Goal: Information Seeking & Learning: Find specific fact

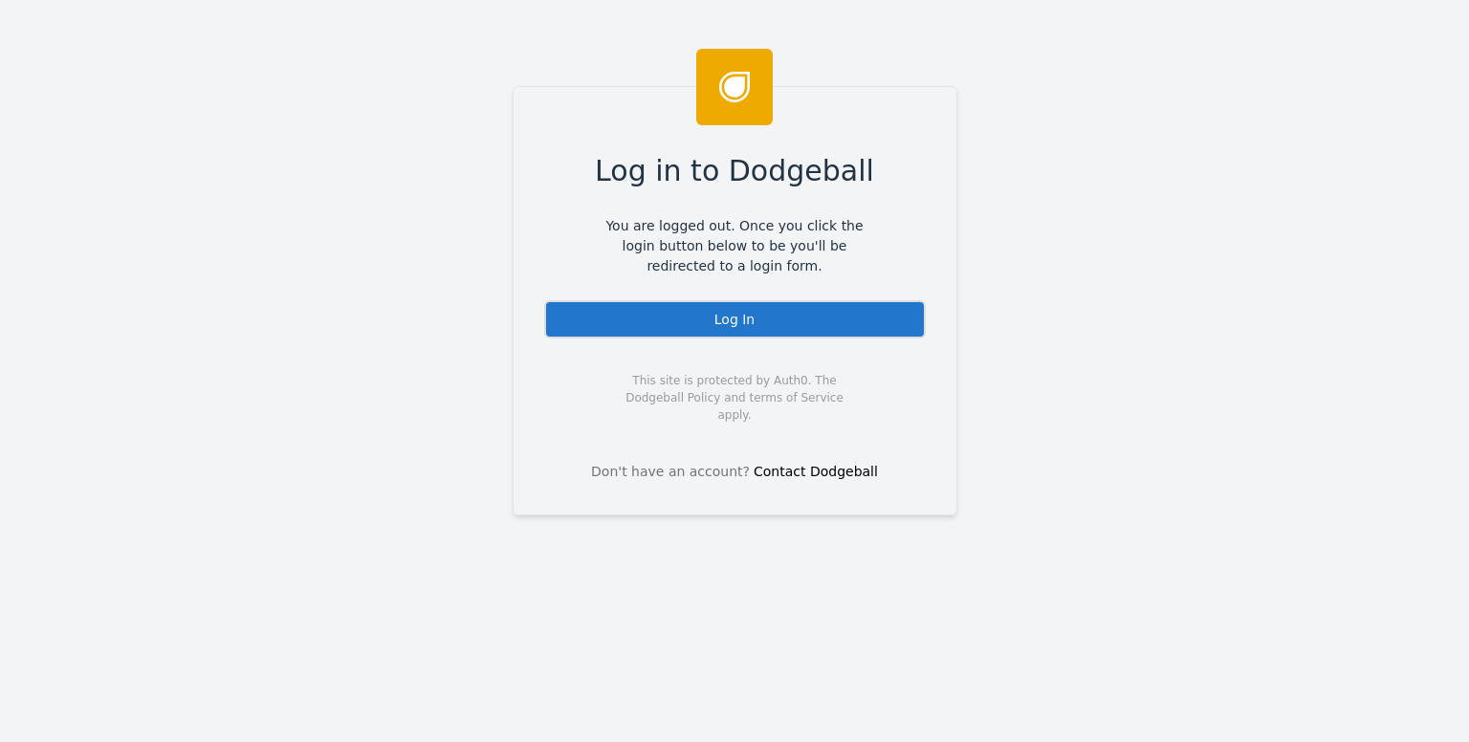
click at [745, 320] on div "Log In" at bounding box center [734, 319] width 381 height 38
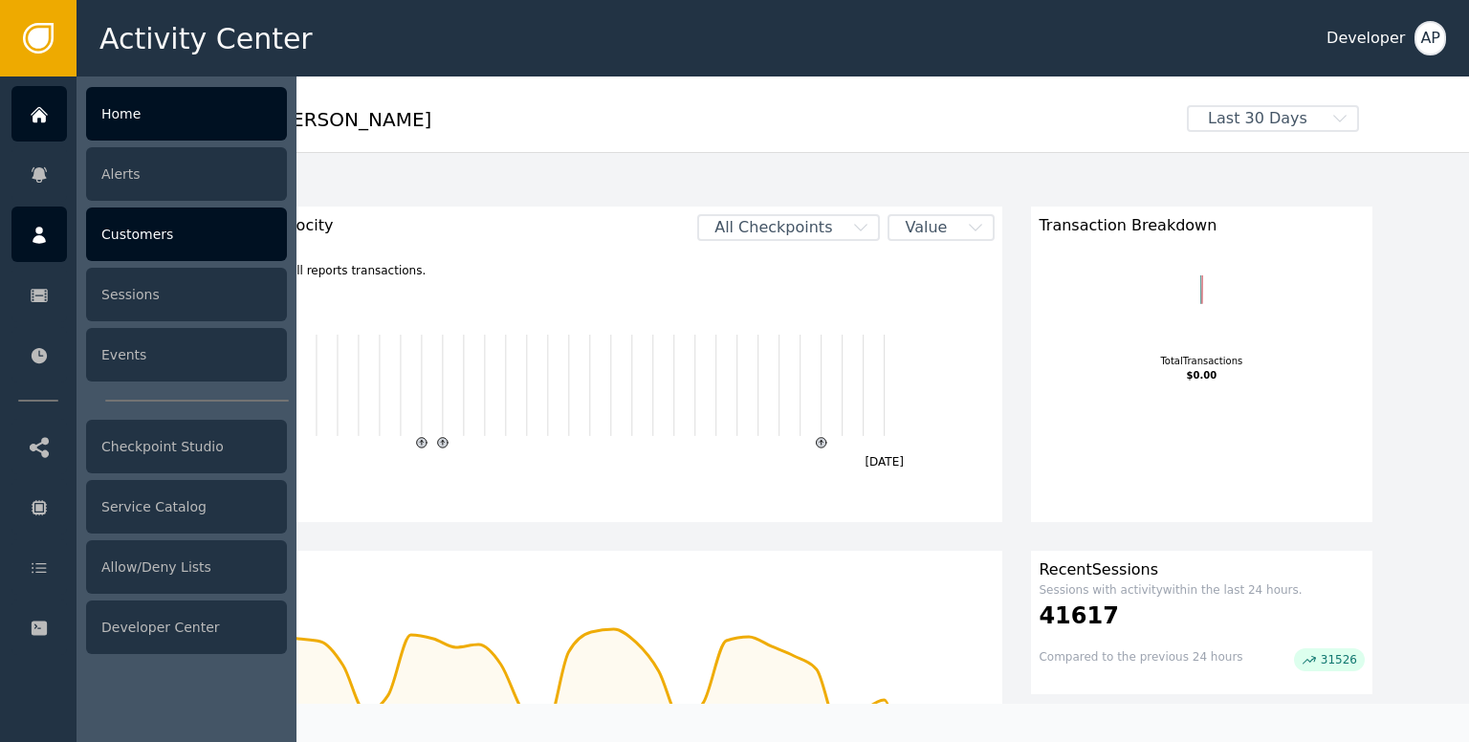
click at [109, 227] on div "Customers" at bounding box center [186, 234] width 201 height 54
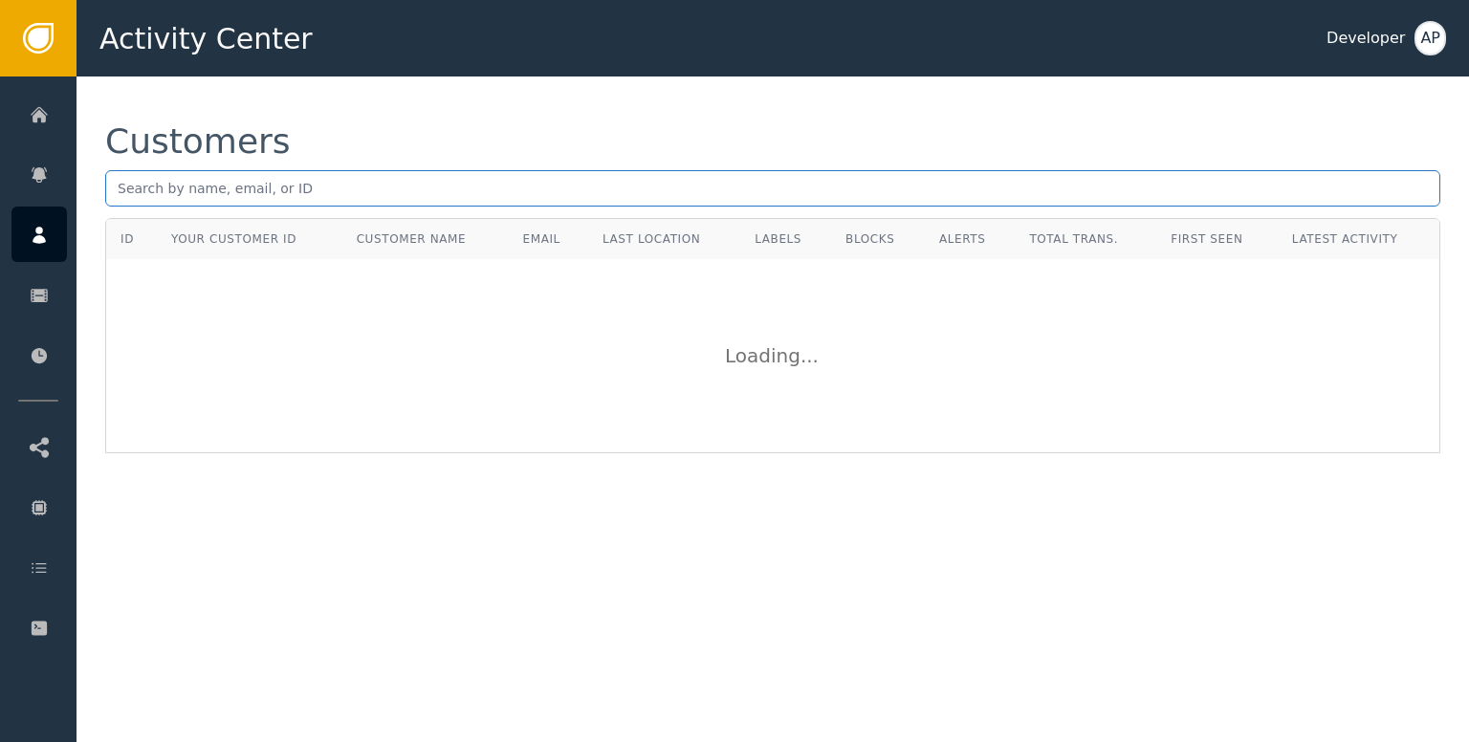
click at [120, 197] on input "text" at bounding box center [772, 188] width 1335 height 36
paste input "[DOMAIN_NAME][EMAIL_ADDRESS][DOMAIN_NAME]"
type input "[DOMAIN_NAME][EMAIL_ADDRESS][DOMAIN_NAME]"
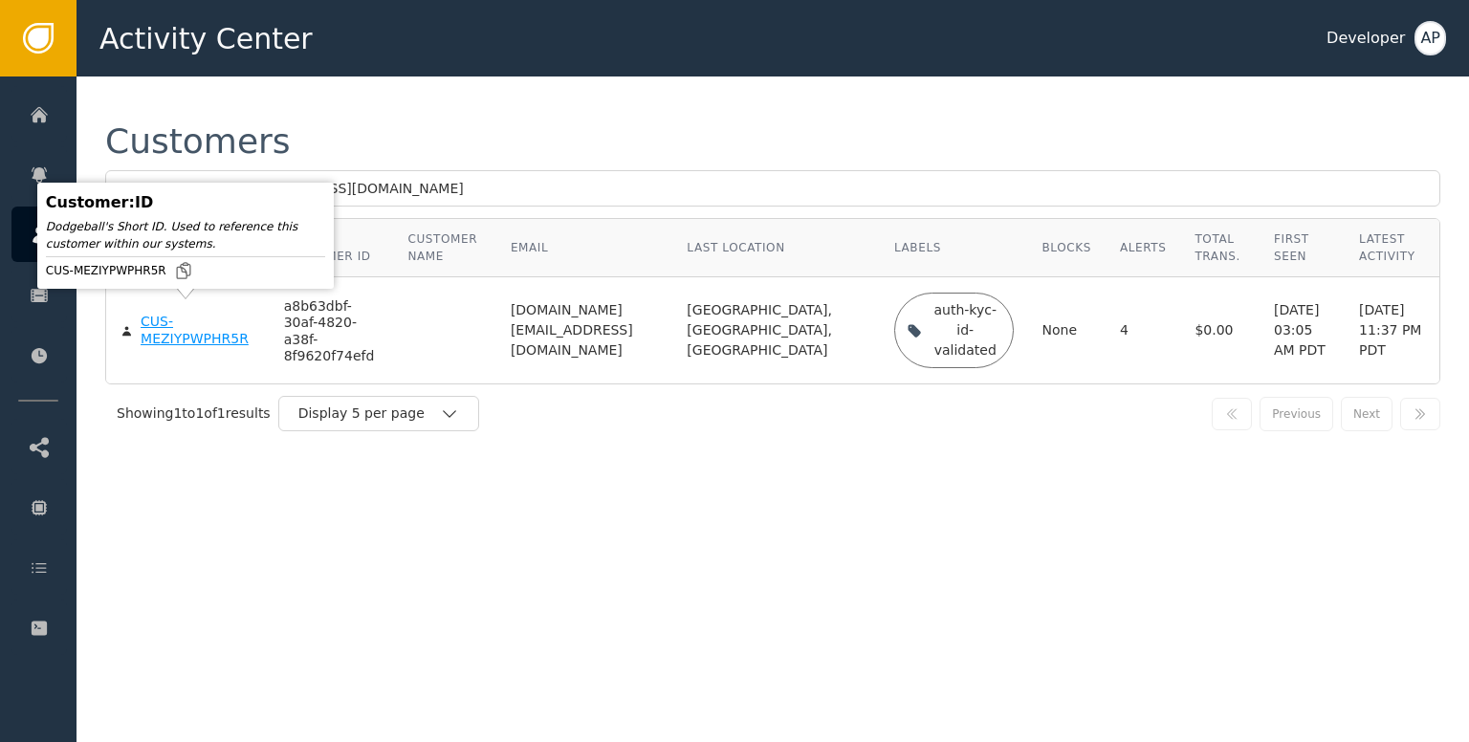
click at [160, 334] on div "CUS-MEZIYPWPHR5R" at bounding box center [198, 330] width 115 height 33
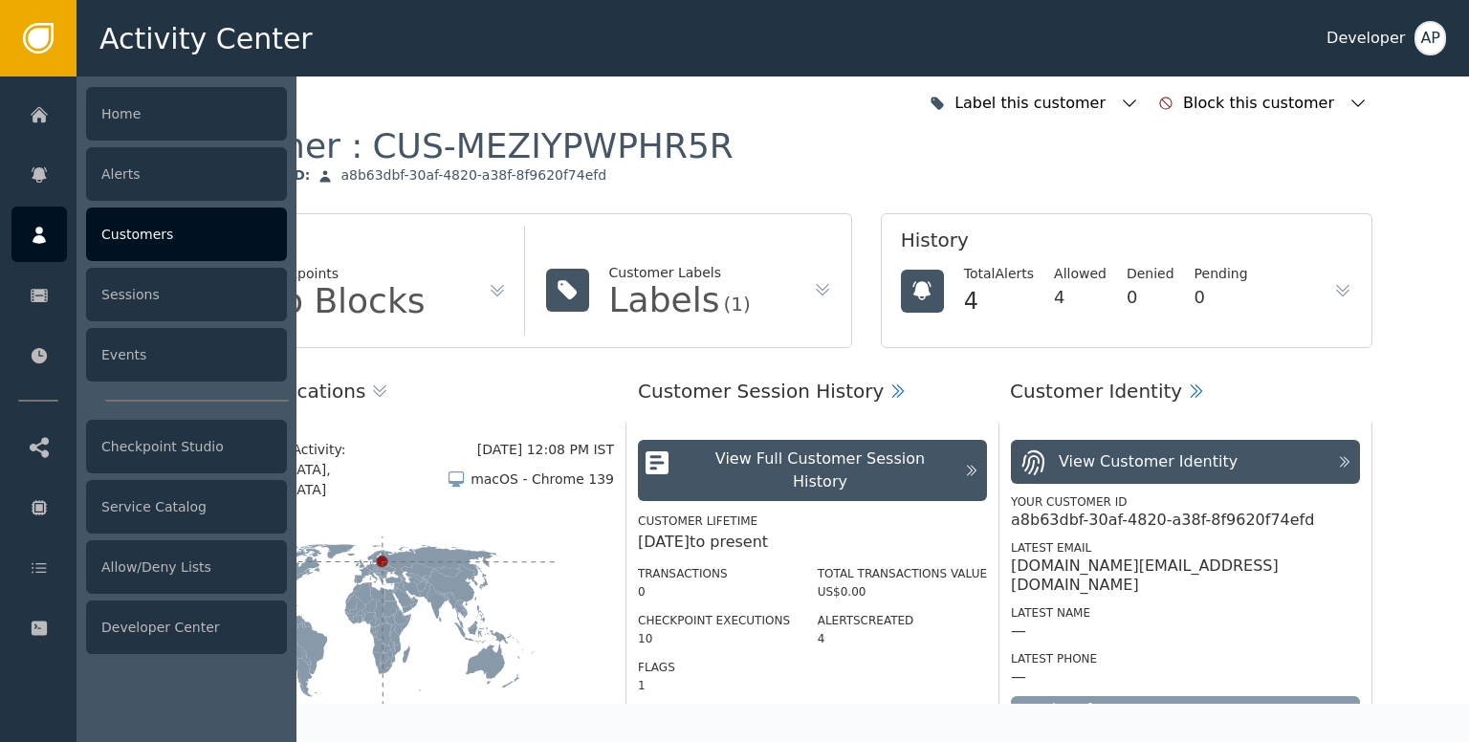
click at [161, 228] on div "Customers" at bounding box center [186, 234] width 201 height 54
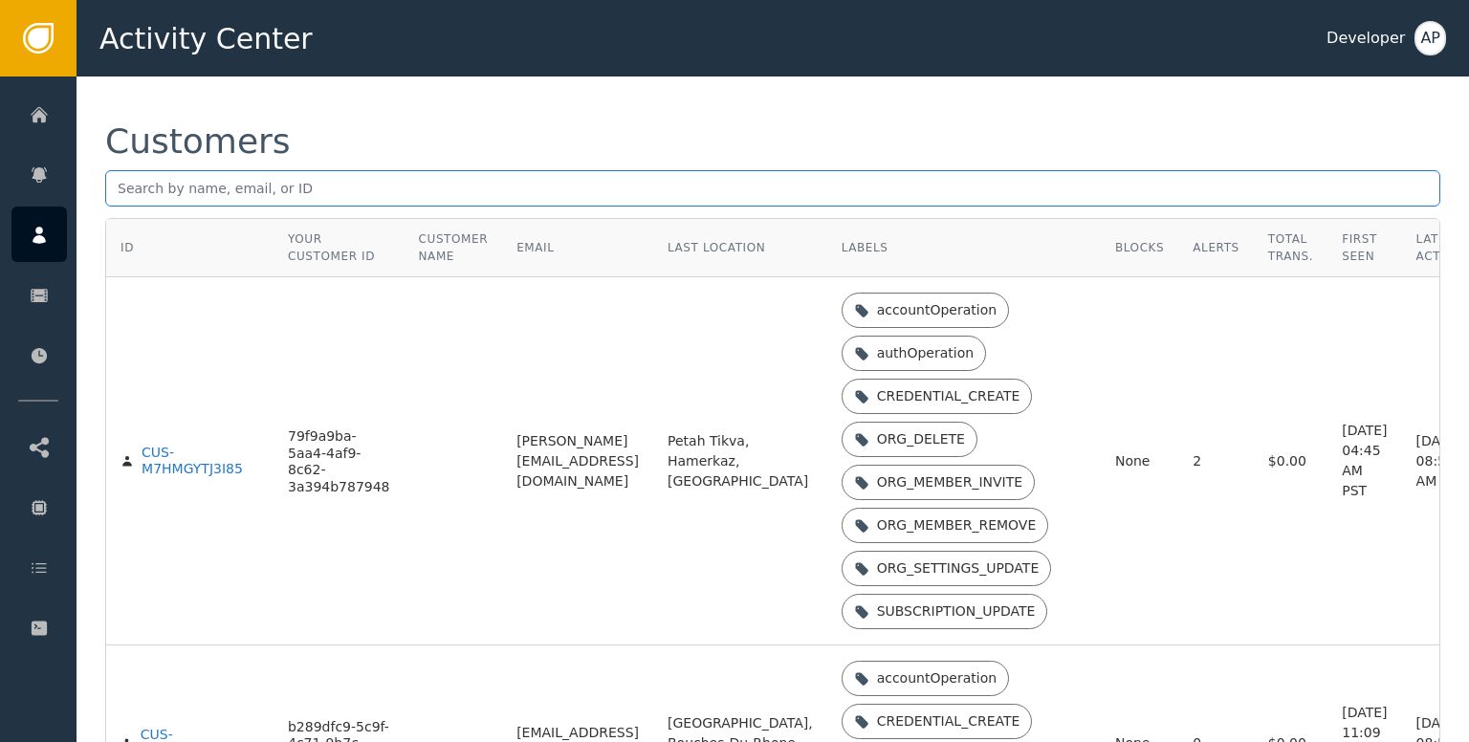
click at [126, 190] on input "text" at bounding box center [772, 188] width 1335 height 36
paste input "levi@buckonline.org."
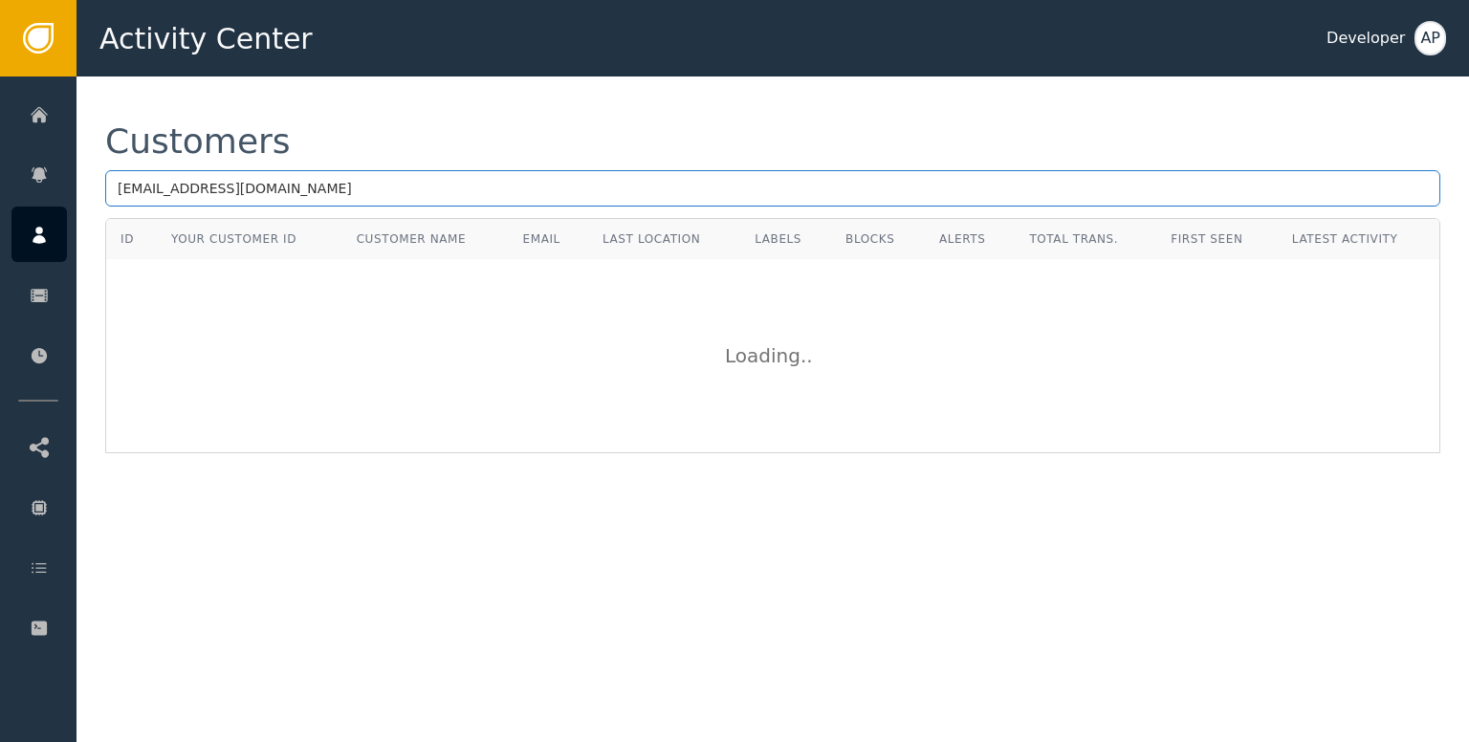
type input "levi@buckonline.org"
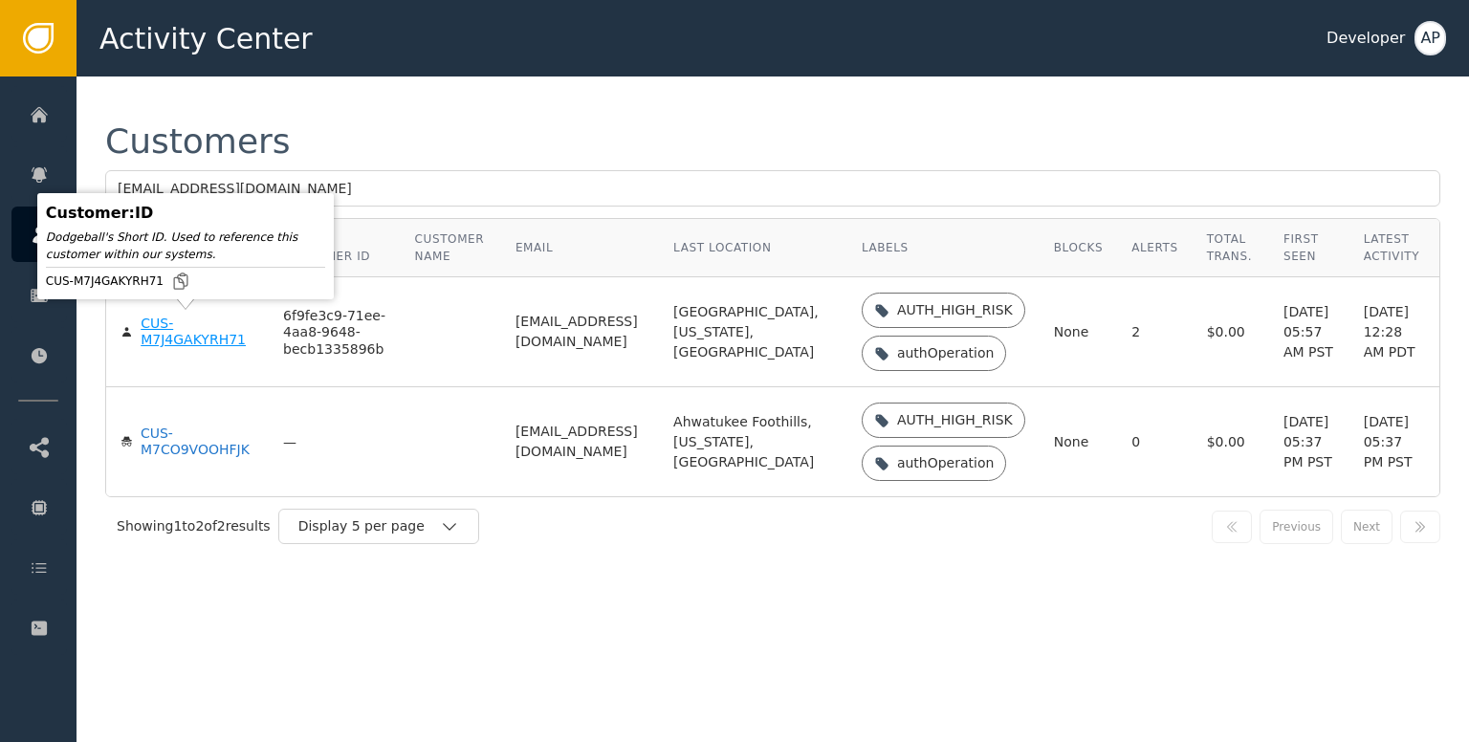
click at [164, 335] on div "CUS-M7J4GAKYRH71" at bounding box center [198, 332] width 114 height 33
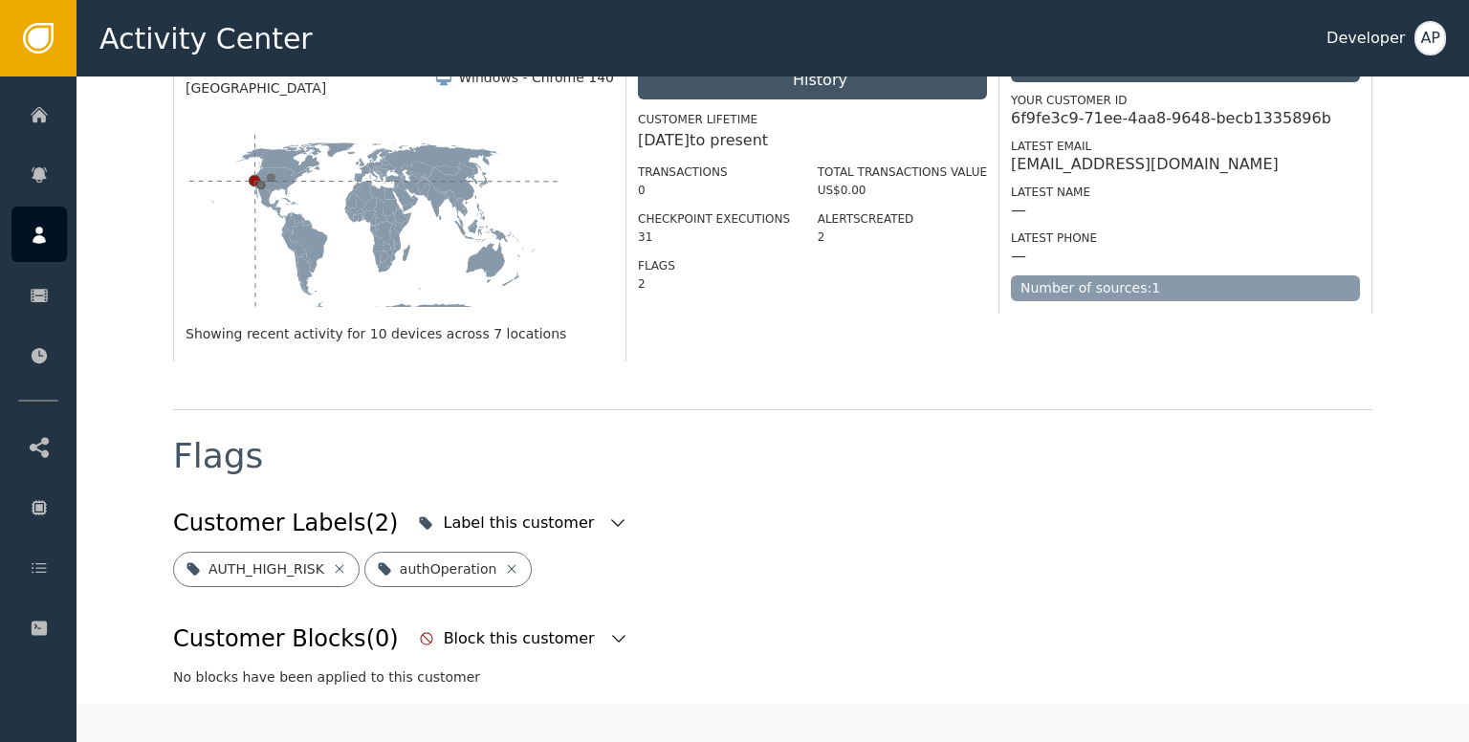
scroll to position [434, 0]
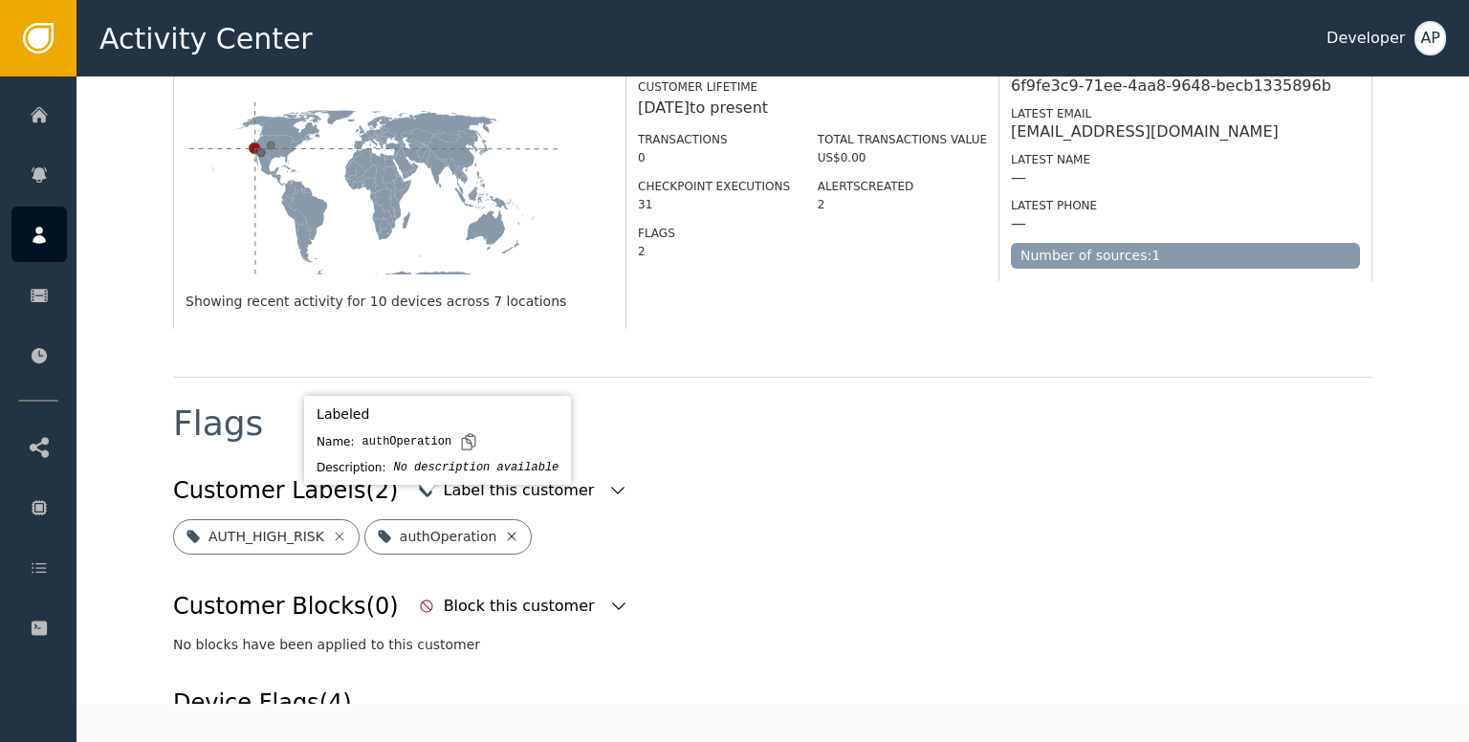
click at [504, 529] on icon at bounding box center [511, 536] width 15 height 15
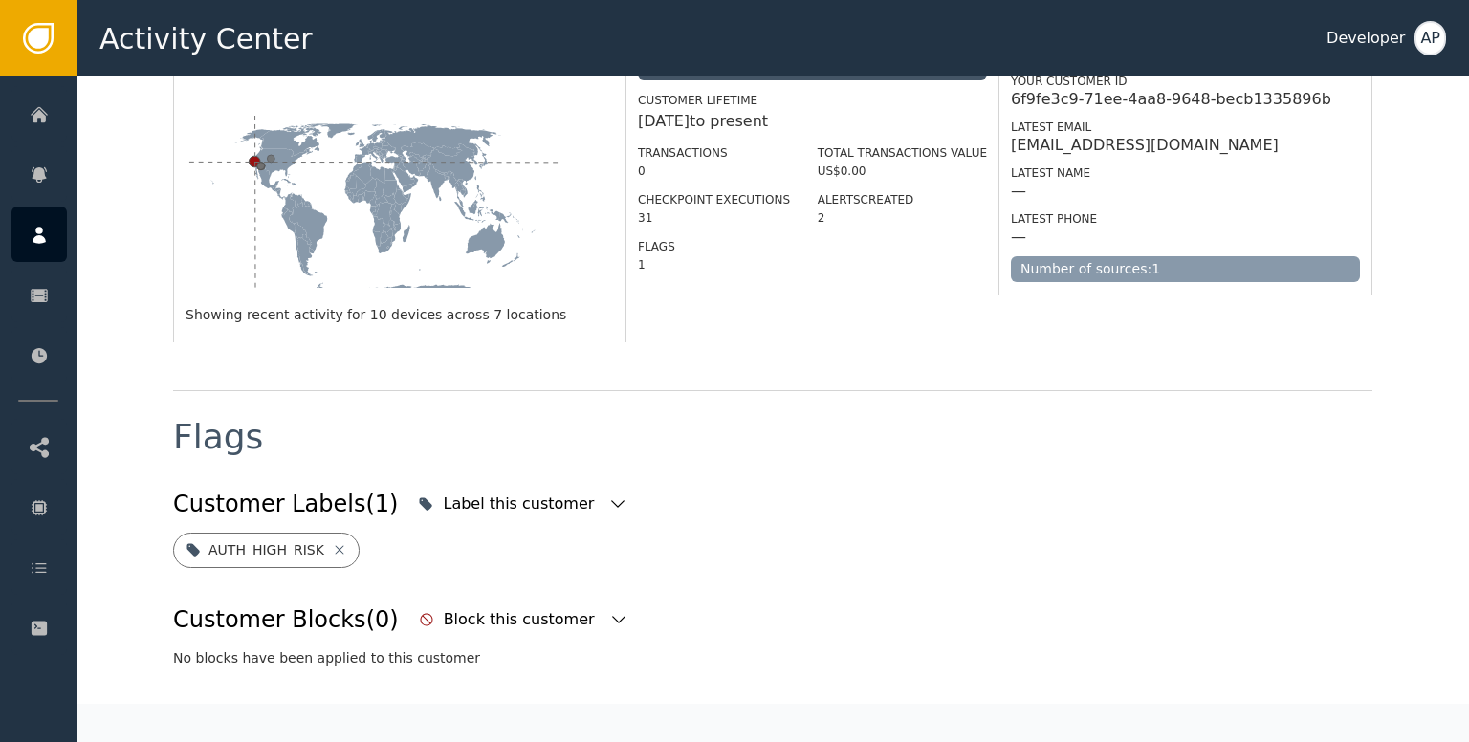
scroll to position [489, 0]
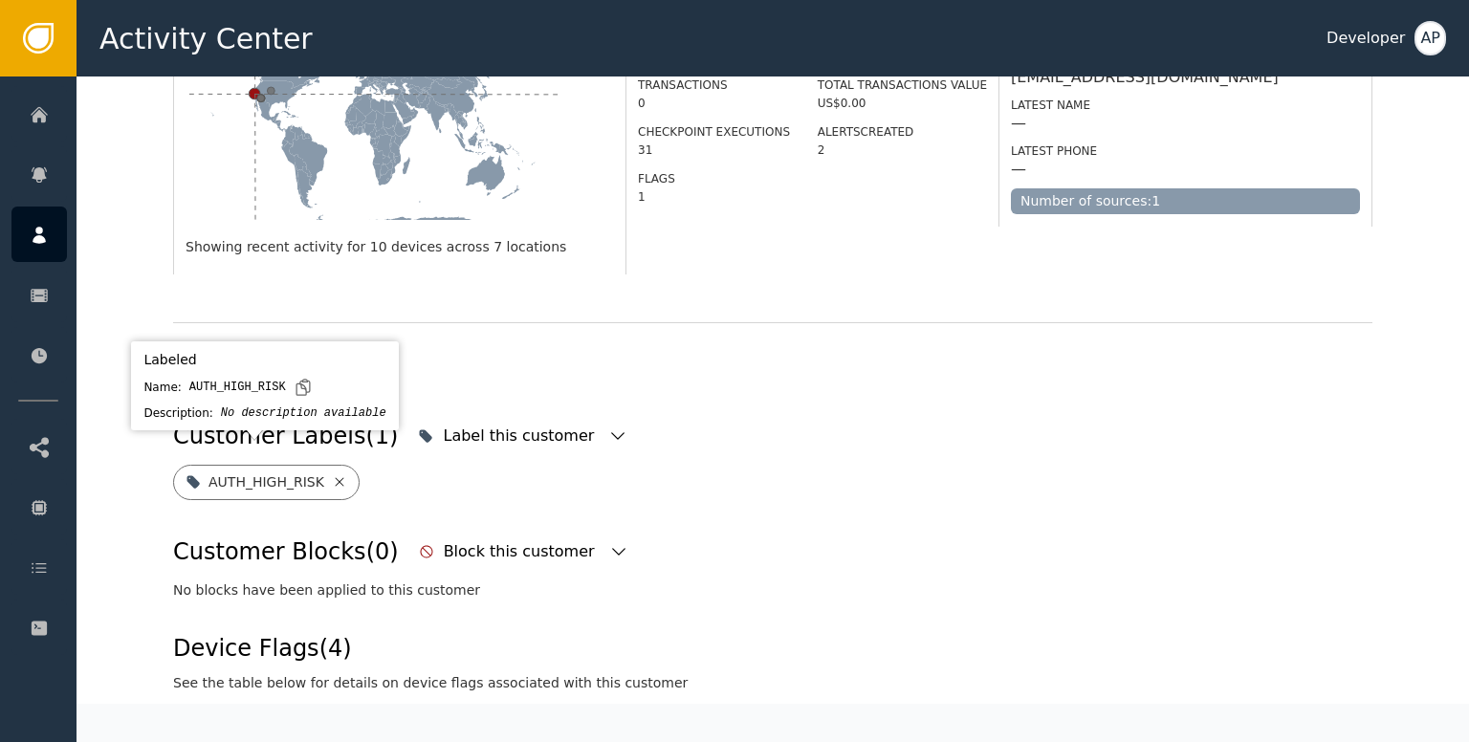
click at [332, 474] on icon at bounding box center [339, 481] width 15 height 15
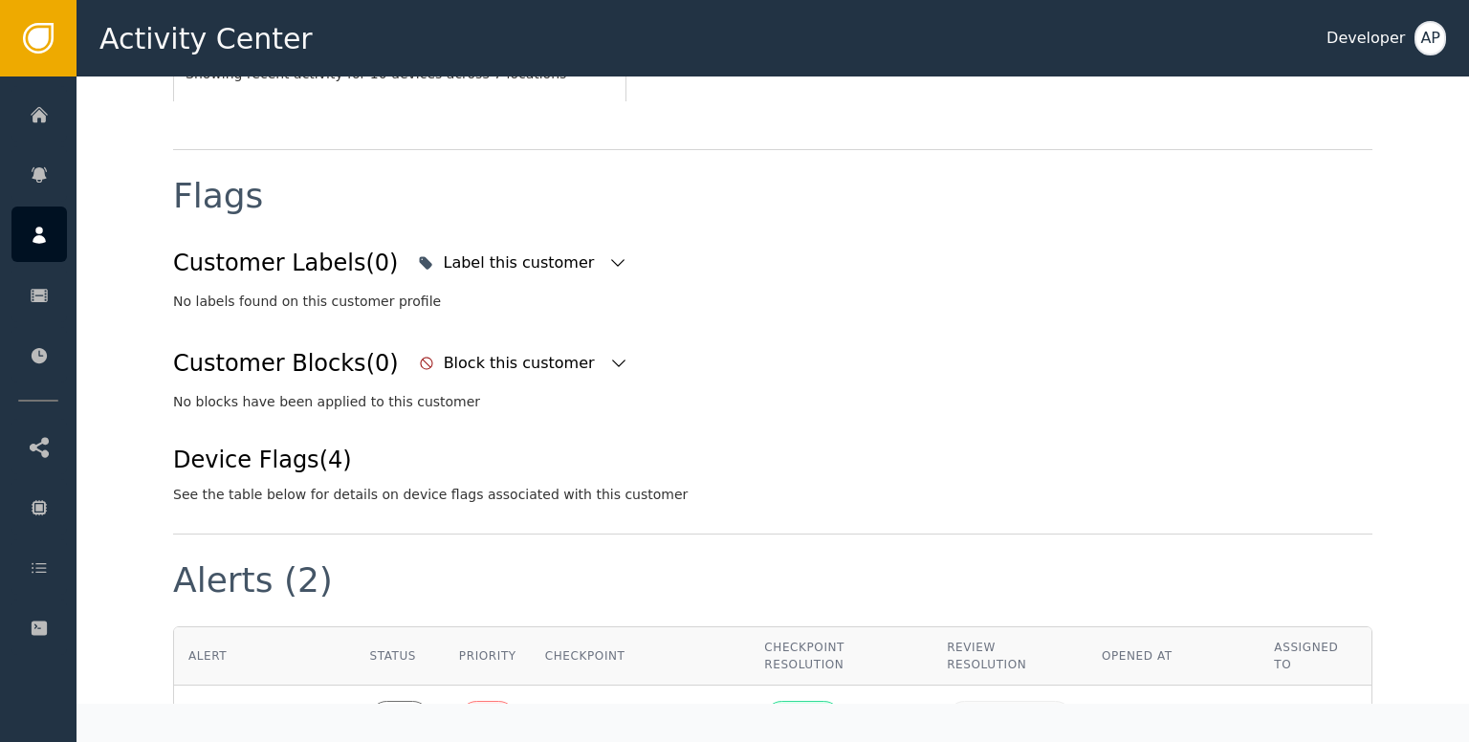
scroll to position [658, 0]
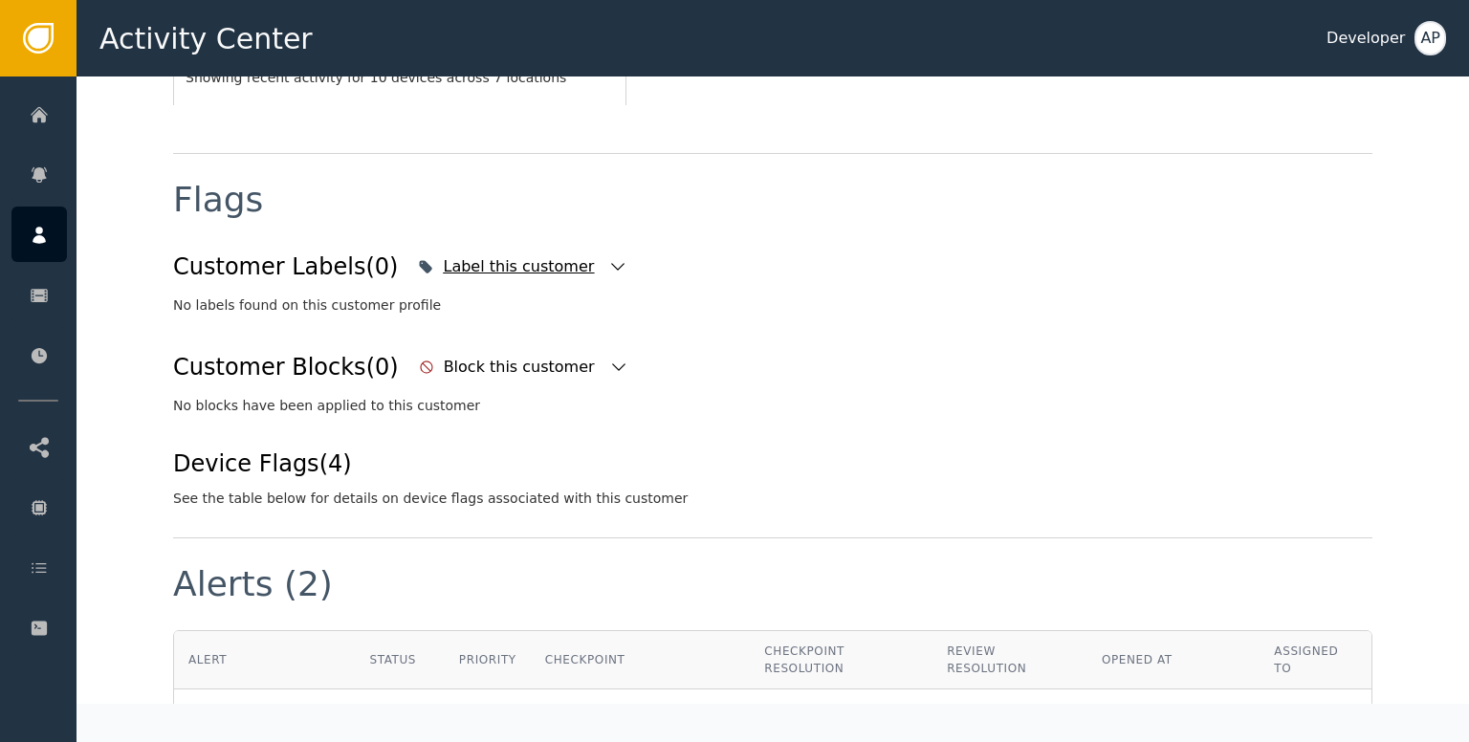
click at [506, 255] on div "Label this customer" at bounding box center [521, 266] width 156 height 23
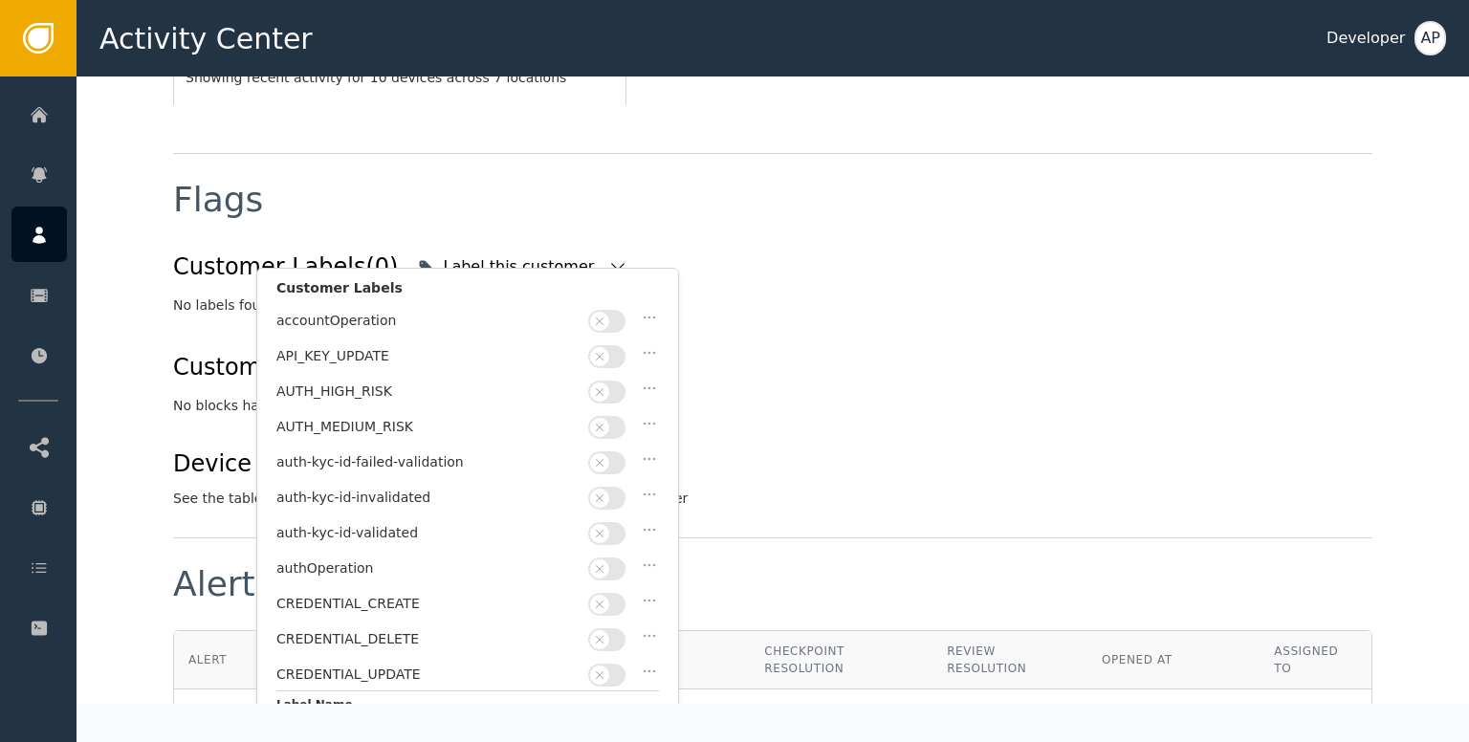
click at [618, 528] on button "button" at bounding box center [606, 533] width 37 height 23
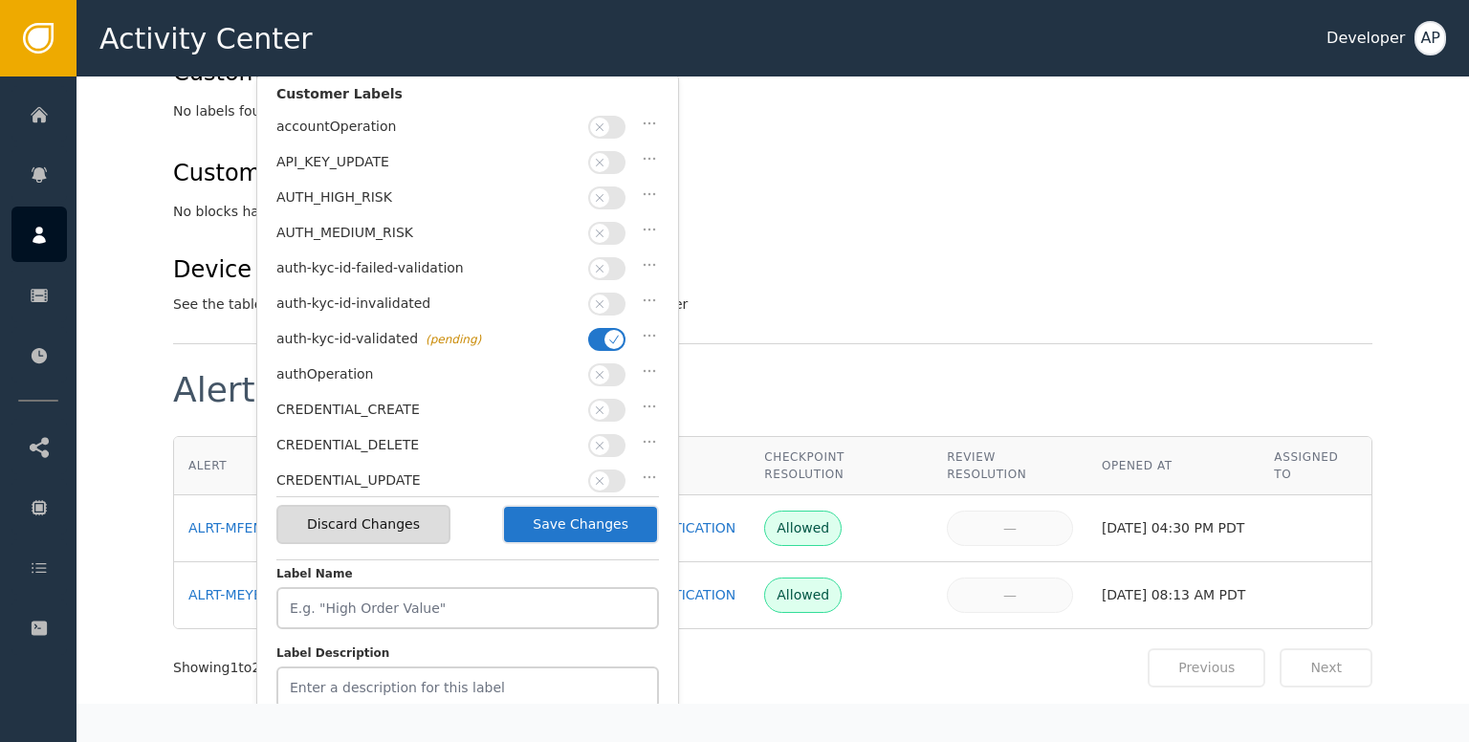
scroll to position [853, 0]
click at [581, 526] on button "Save Changes" at bounding box center [580, 523] width 157 height 39
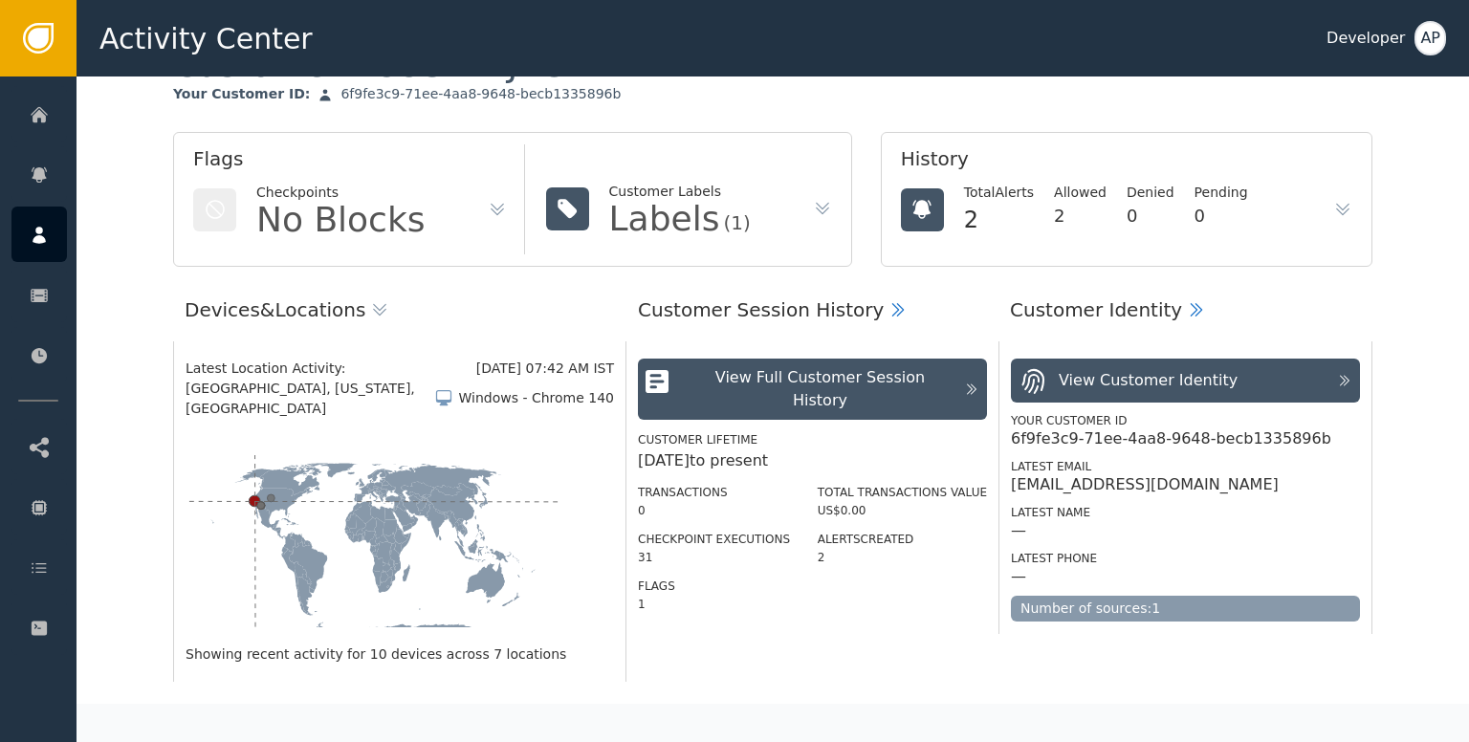
scroll to position [0, 0]
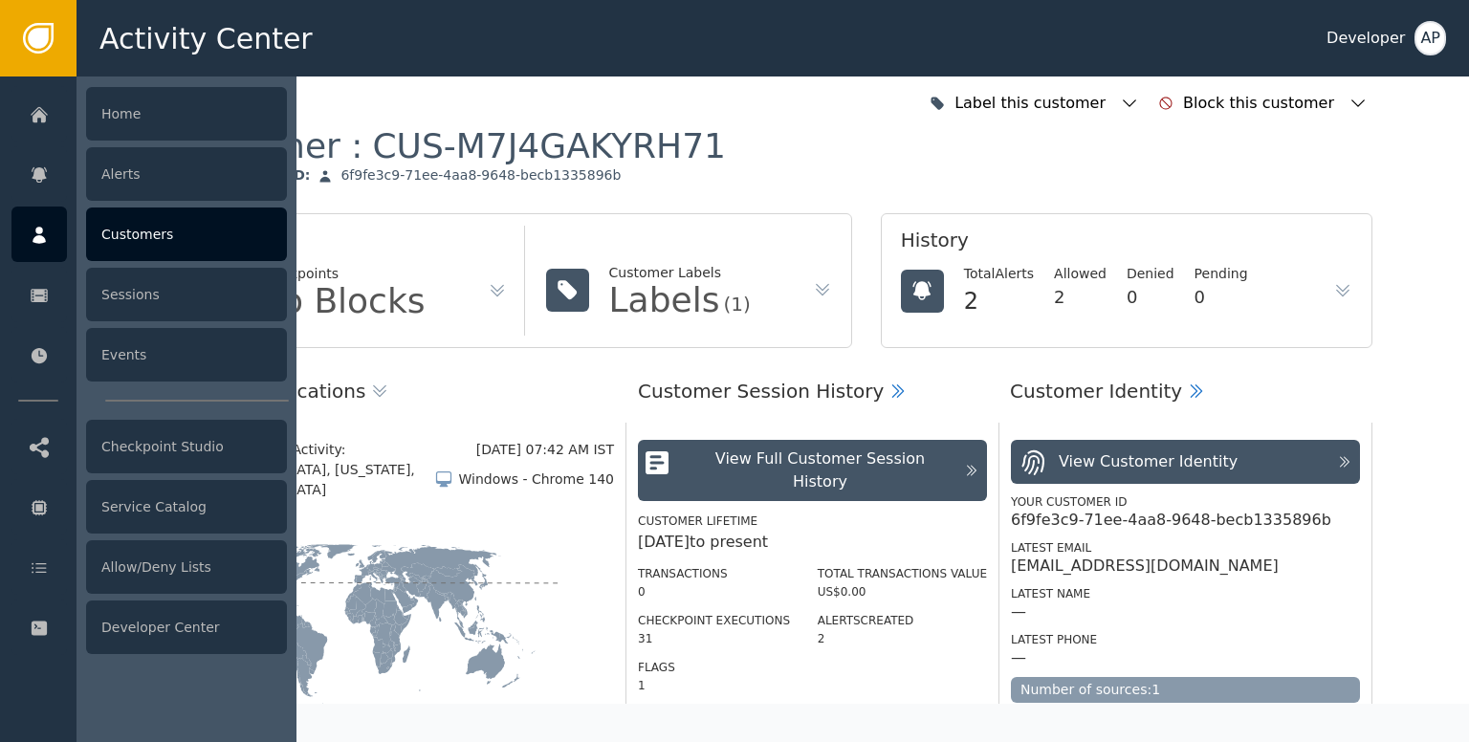
click at [129, 235] on div "Customers" at bounding box center [186, 234] width 201 height 54
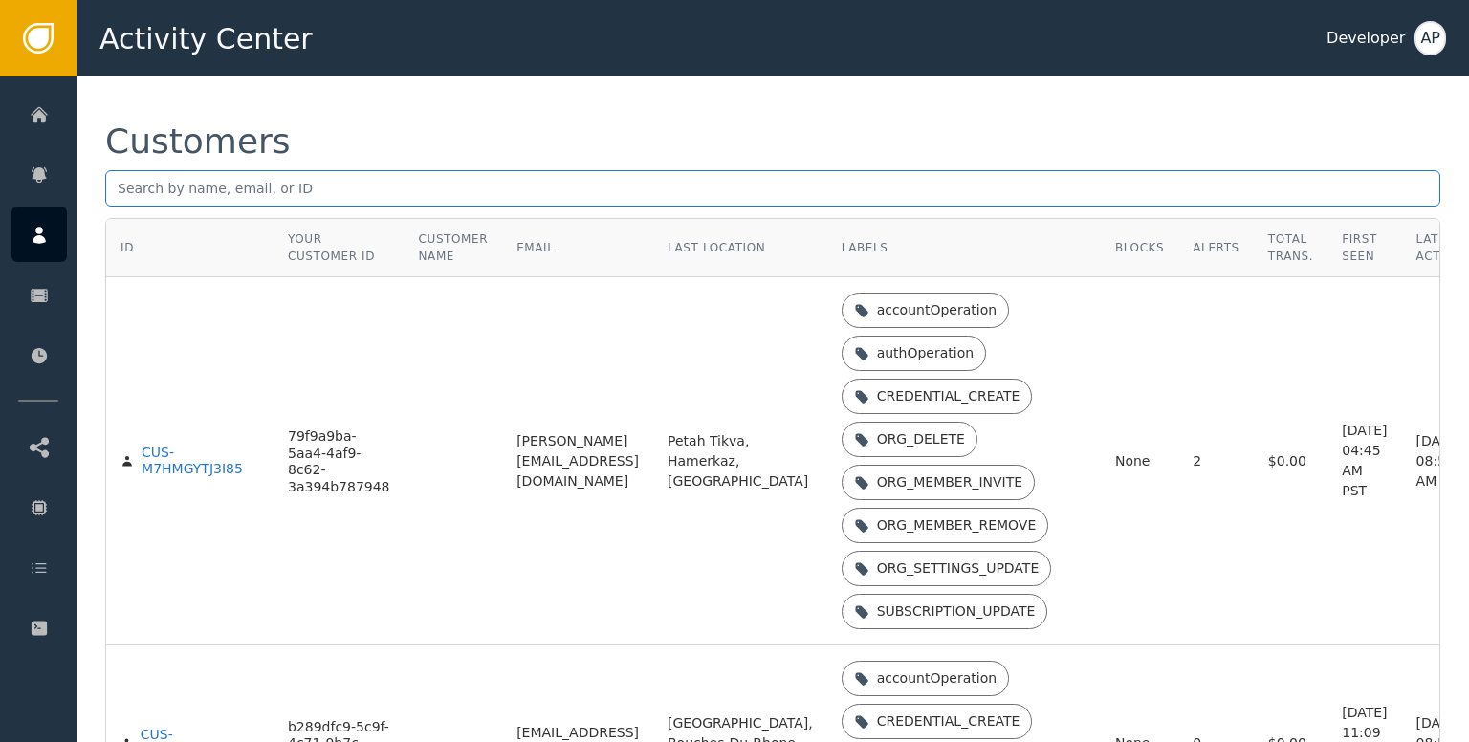
click at [147, 174] on input "text" at bounding box center [772, 188] width 1335 height 36
paste input "Iotaphoenix@gmail.com"
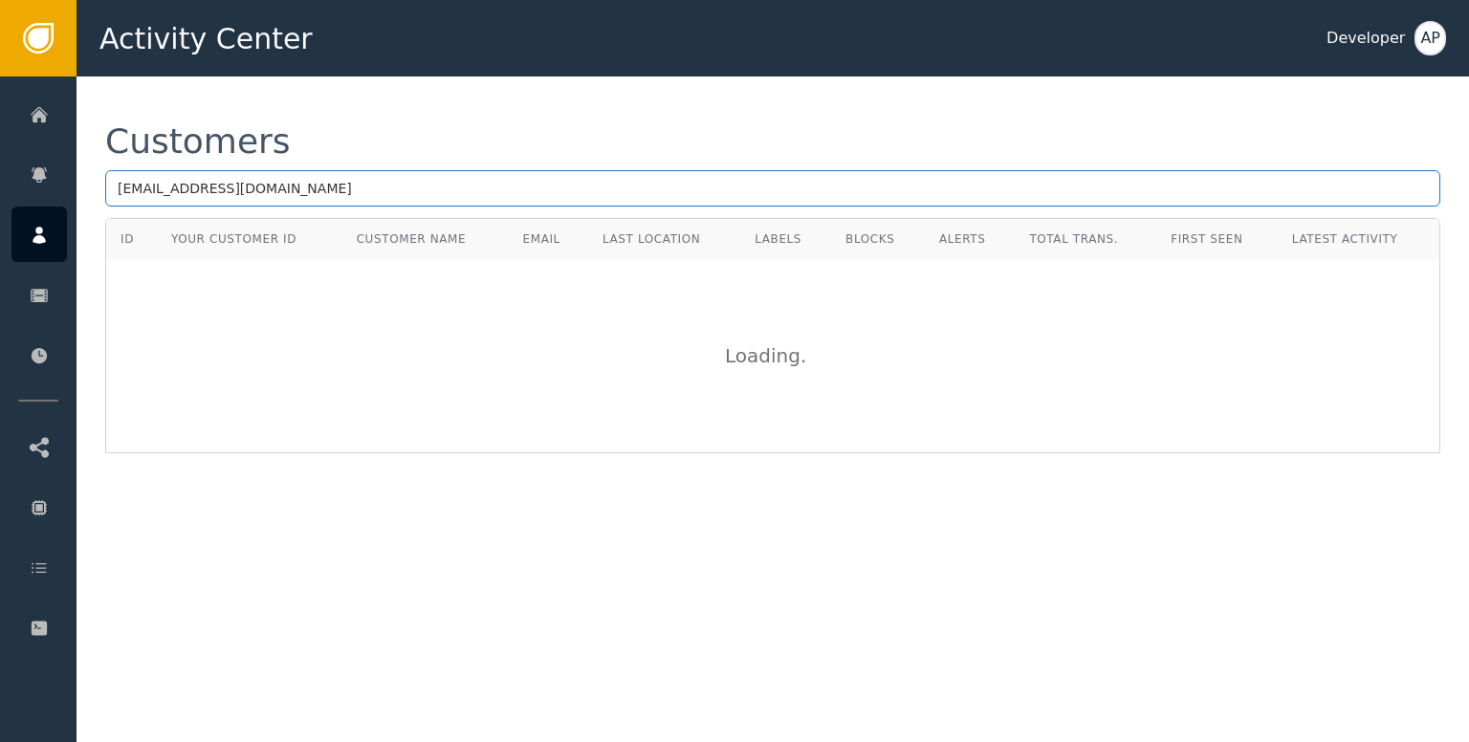
type input "Iotaphoenix@gmail.com"
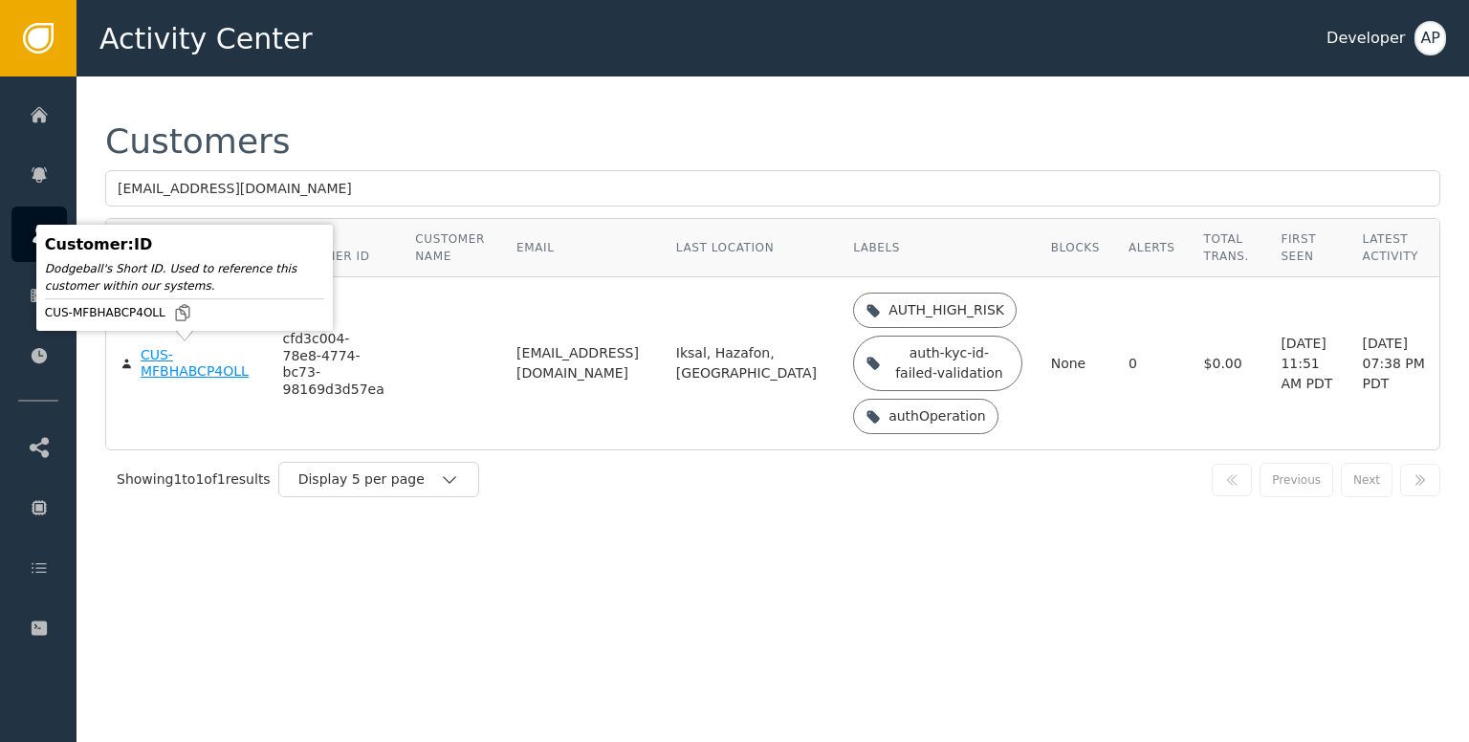
click at [160, 359] on div "CUS-MFBHABCP4OLL" at bounding box center [198, 363] width 114 height 33
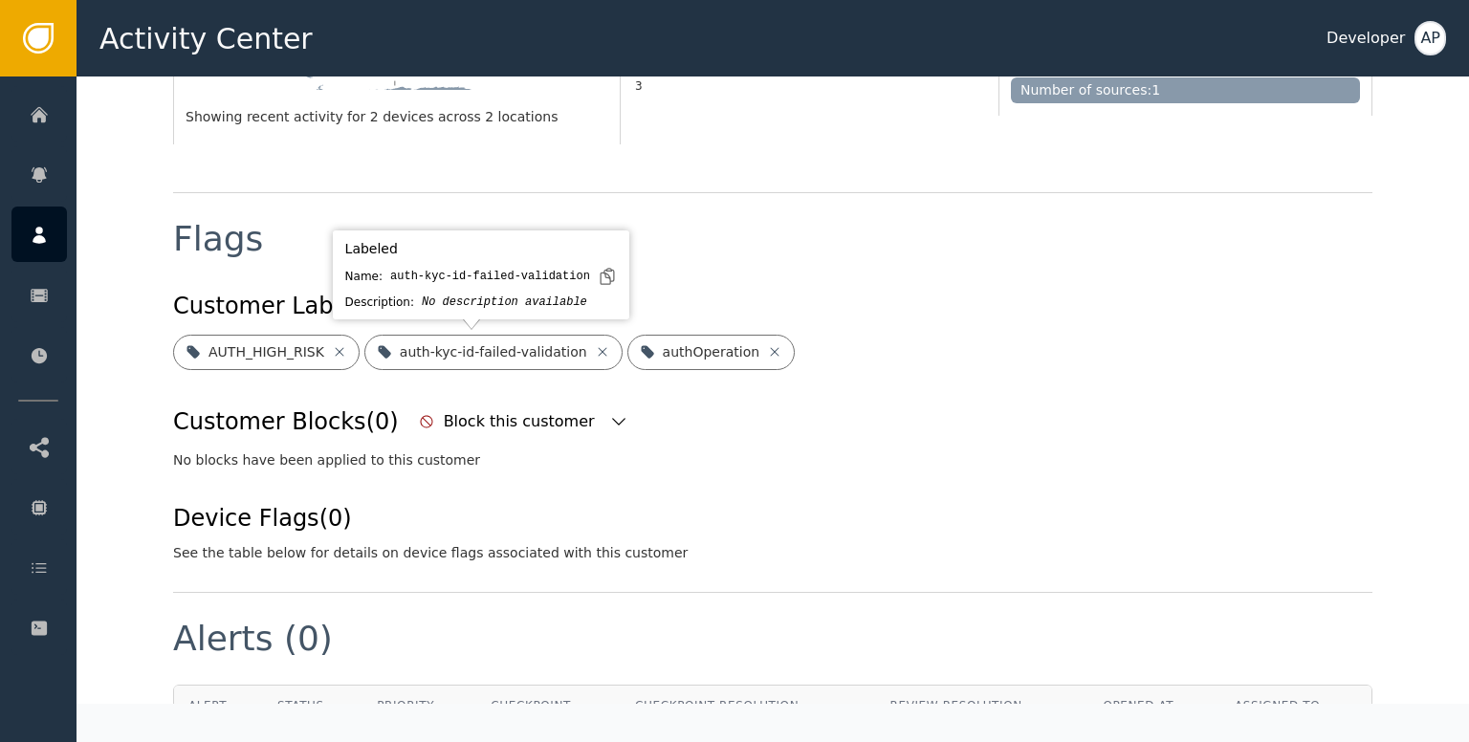
scroll to position [600, 0]
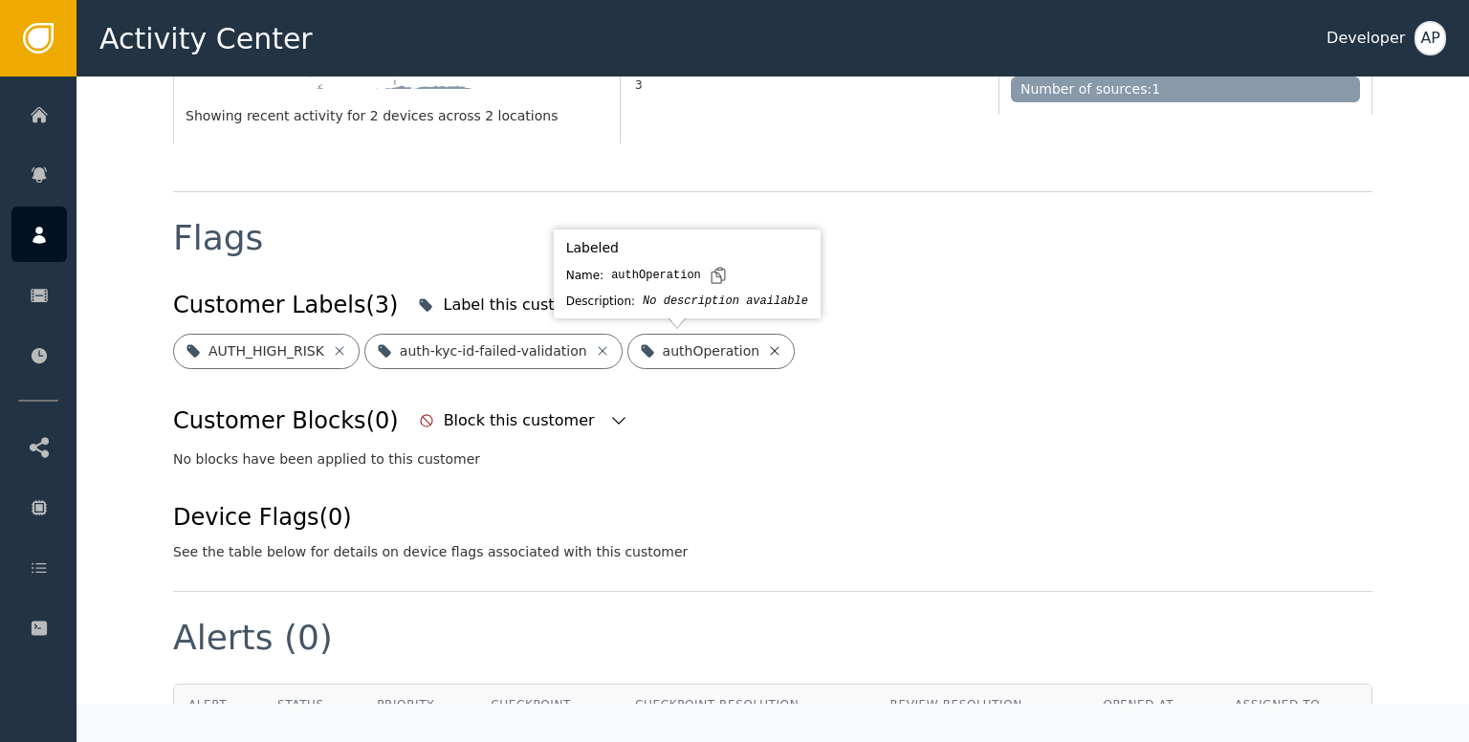
click at [767, 353] on icon at bounding box center [774, 350] width 15 height 15
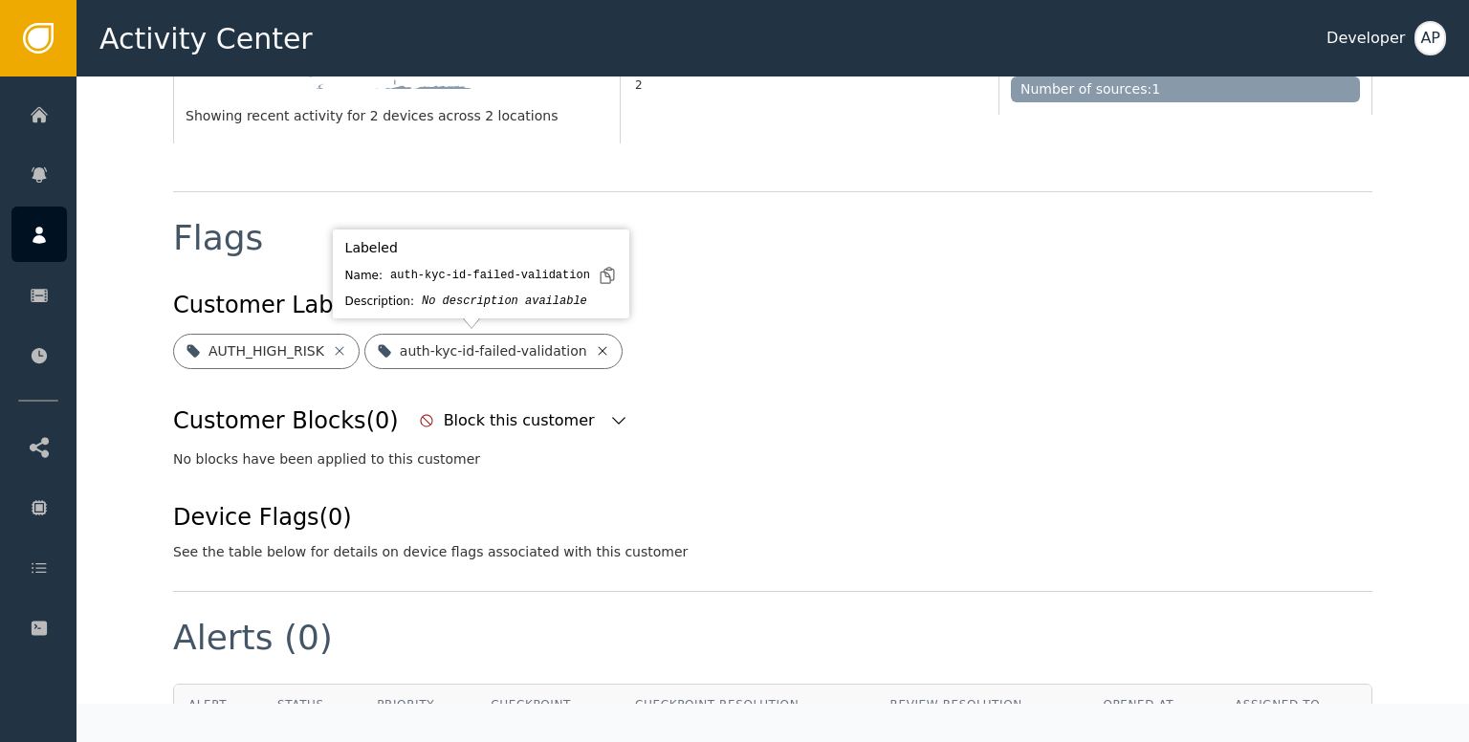
click at [595, 357] on icon at bounding box center [602, 350] width 15 height 15
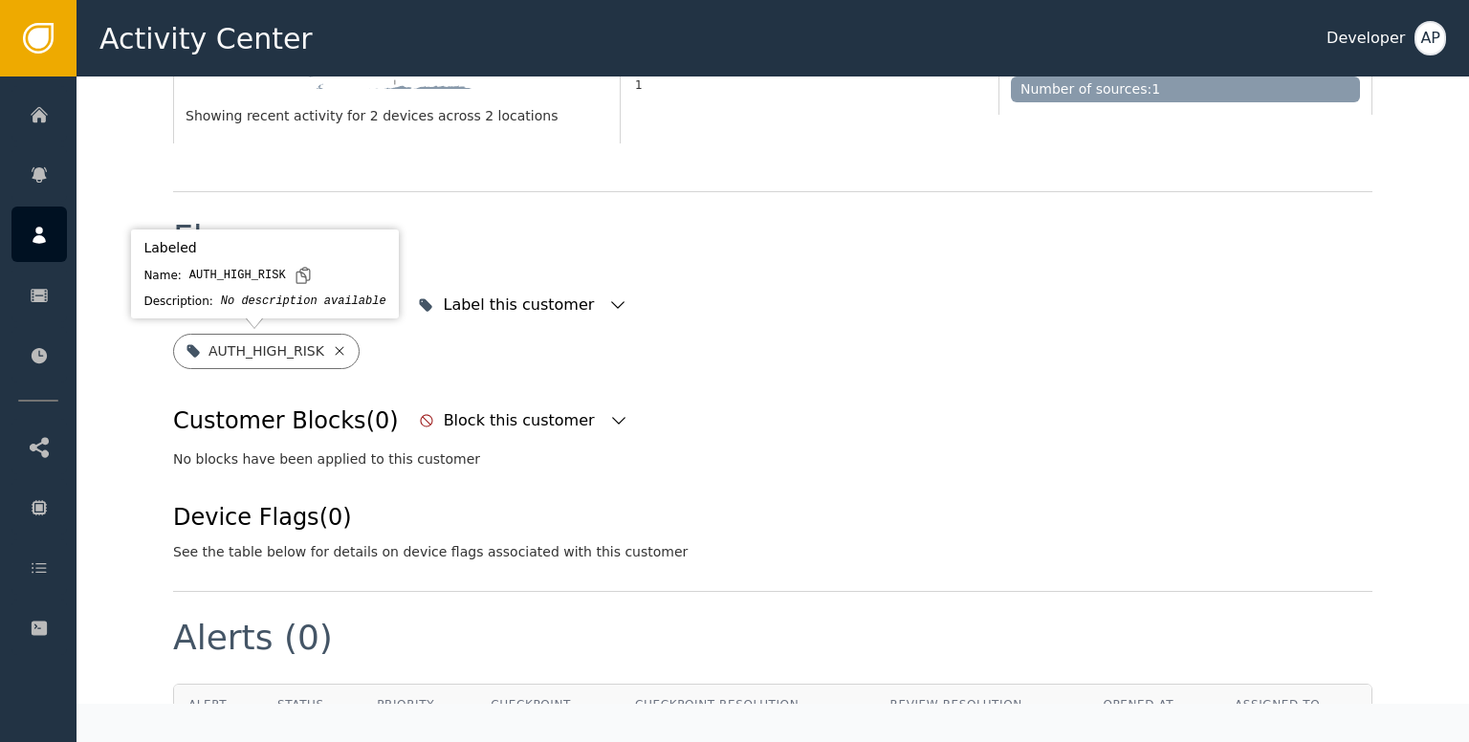
click at [335, 348] on icon at bounding box center [339, 350] width 9 height 9
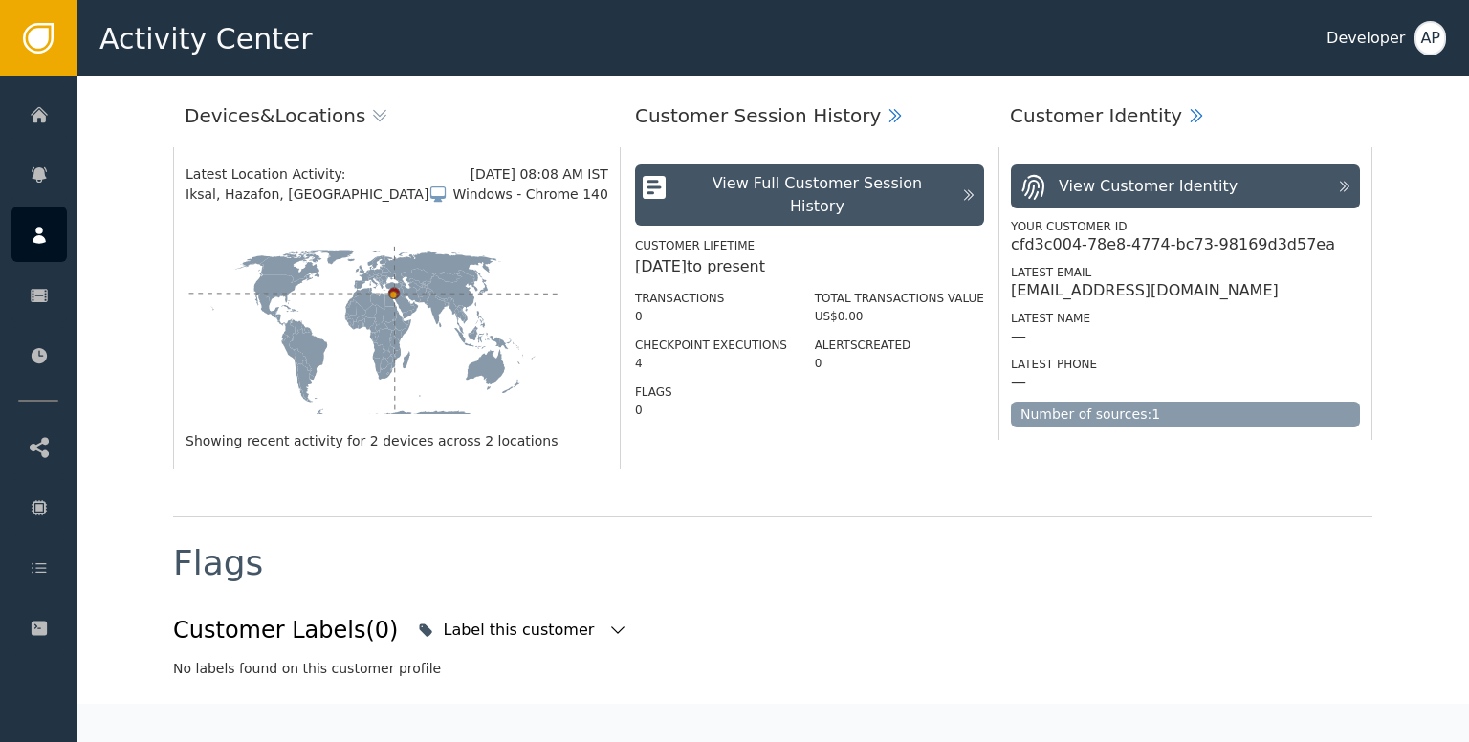
scroll to position [0, 0]
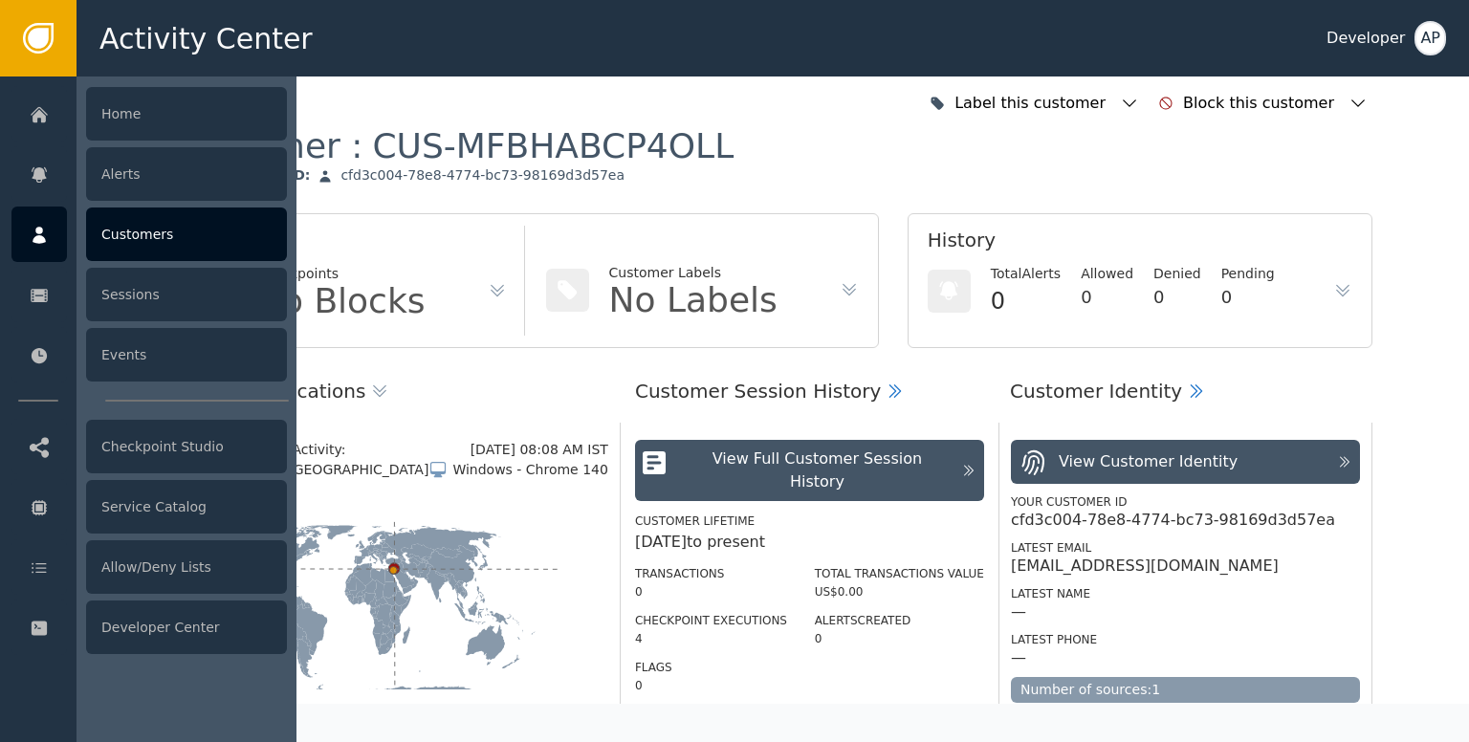
click at [138, 228] on div "Customers" at bounding box center [186, 234] width 201 height 54
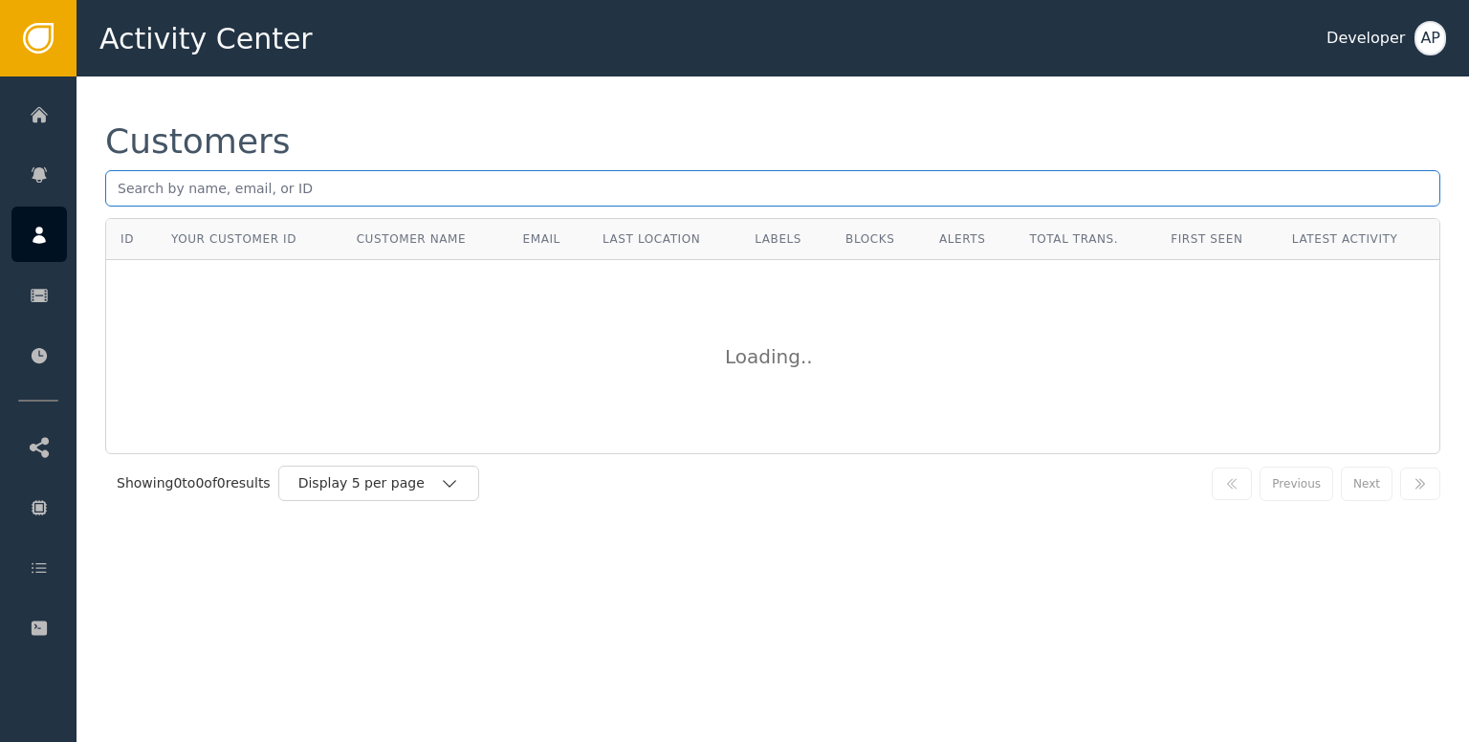
click at [136, 200] on input "text" at bounding box center [772, 188] width 1335 height 36
paste input "akshugart@gmail.com"
click at [276, 185] on input "akshugart@gmail.com" at bounding box center [772, 188] width 1335 height 36
type input "a"
paste input "contact@block-nova.com."
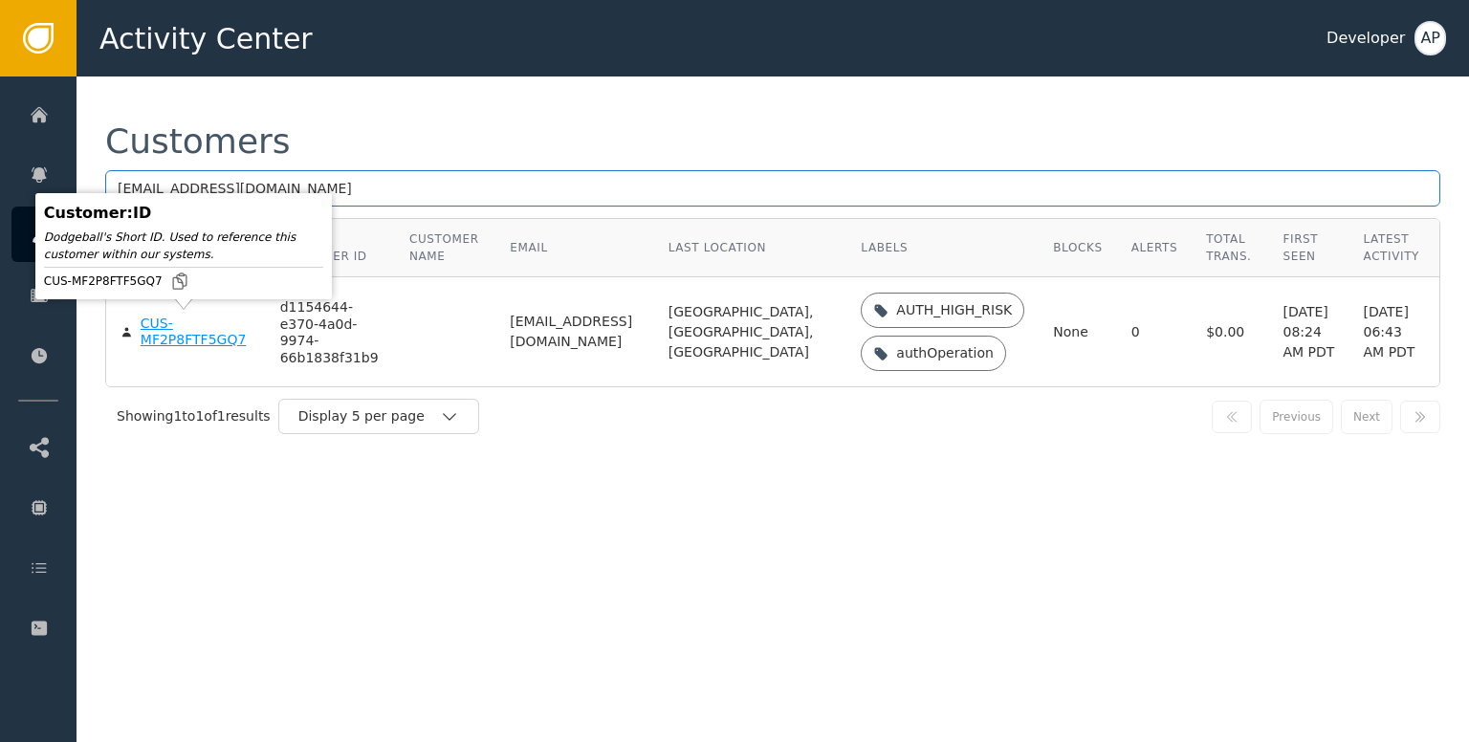
type input "contact@block-nova.com"
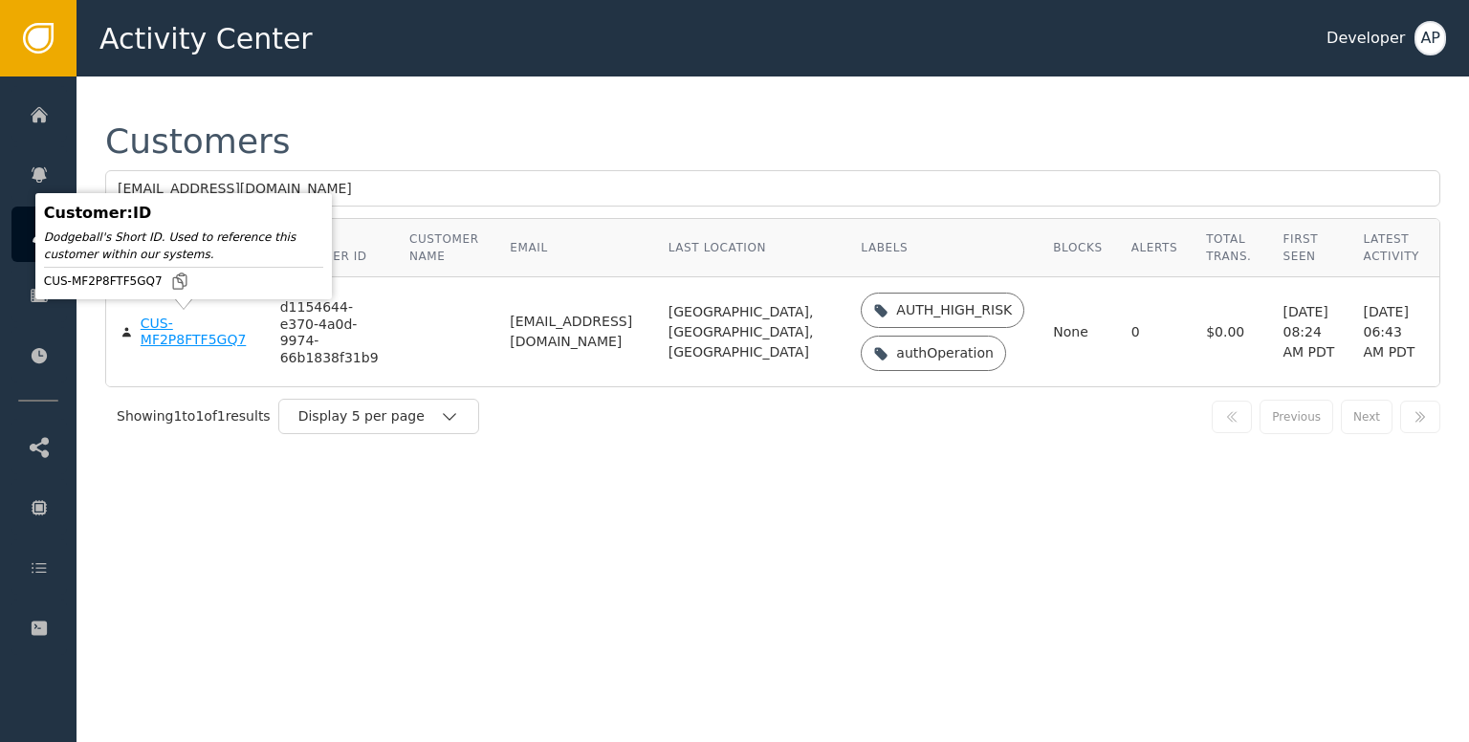
click at [163, 337] on div "CUS-MF2P8FTF5GQ7" at bounding box center [196, 332] width 111 height 33
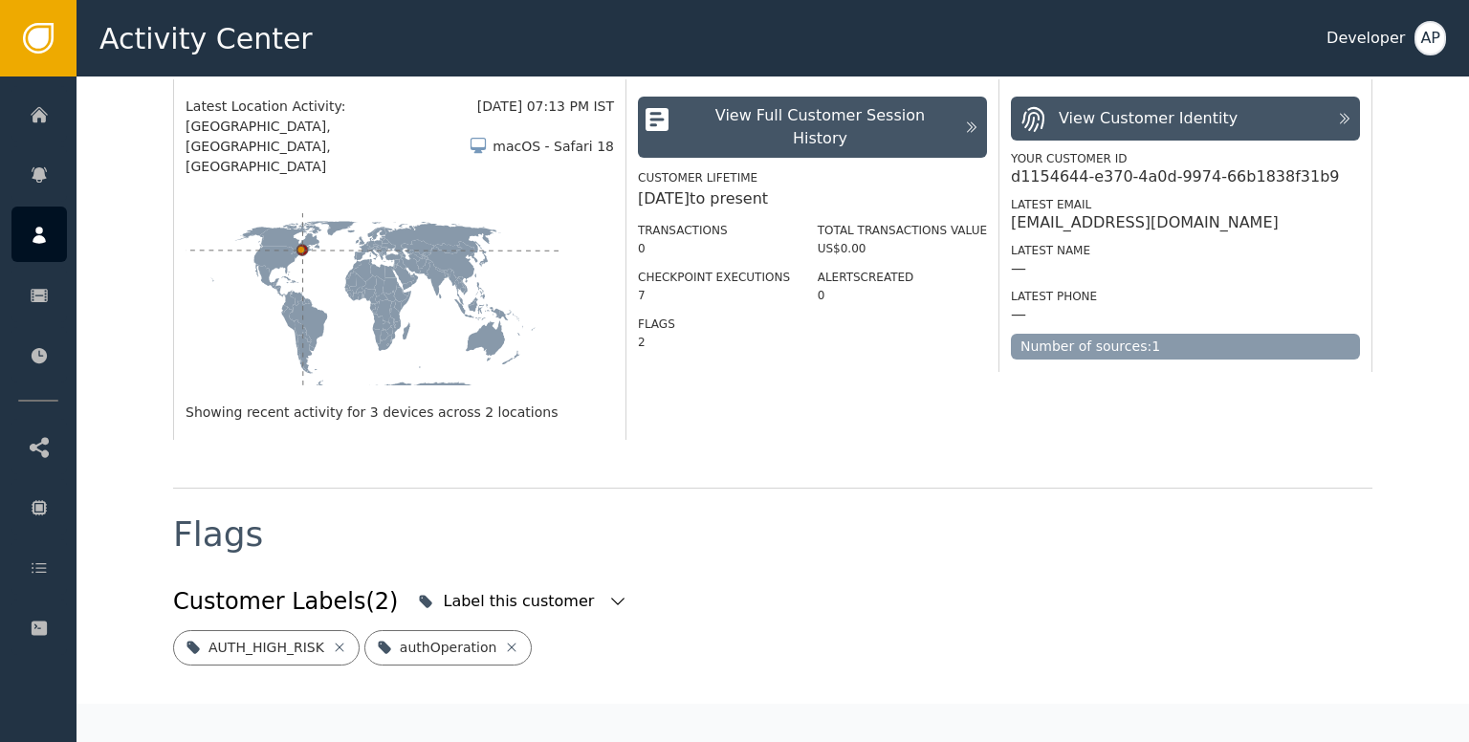
scroll to position [426, 0]
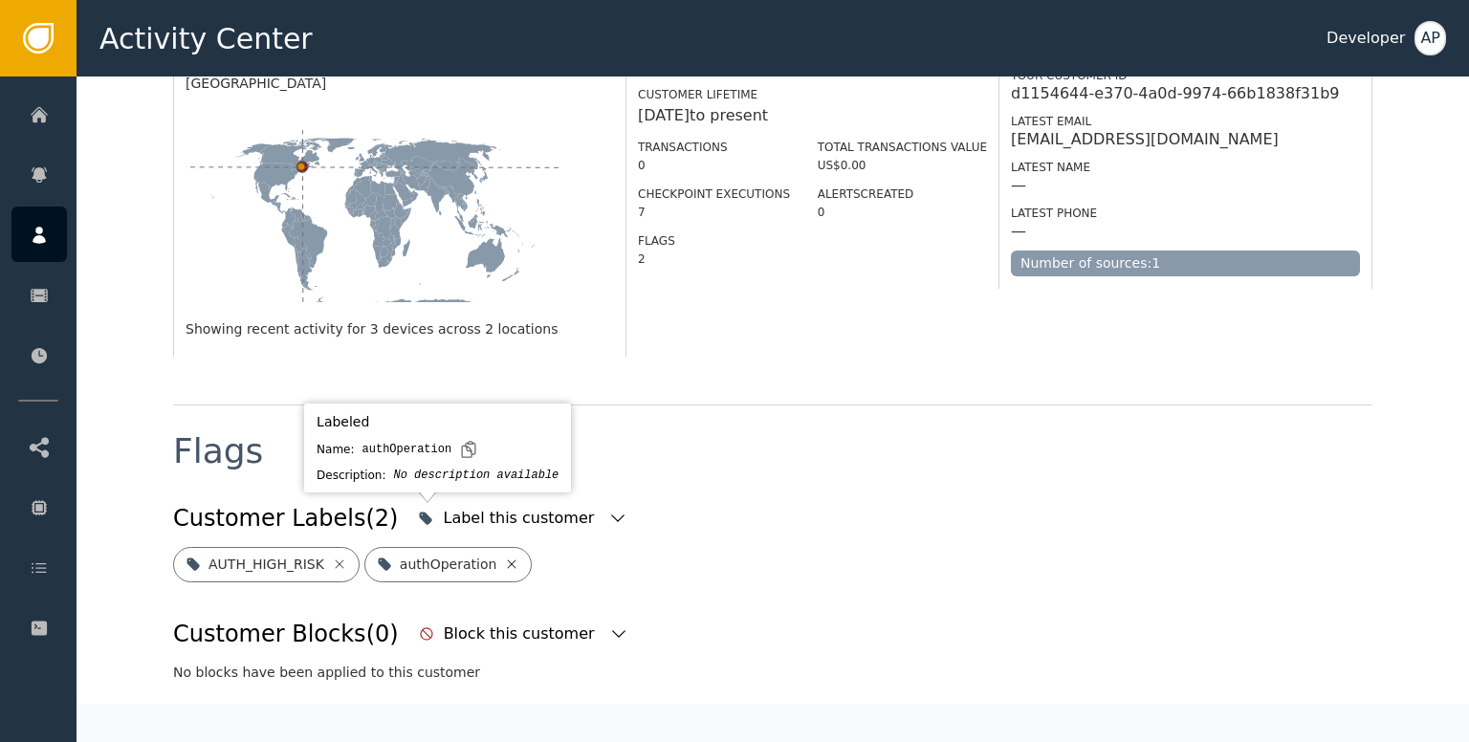
click at [504, 556] on icon at bounding box center [511, 563] width 15 height 15
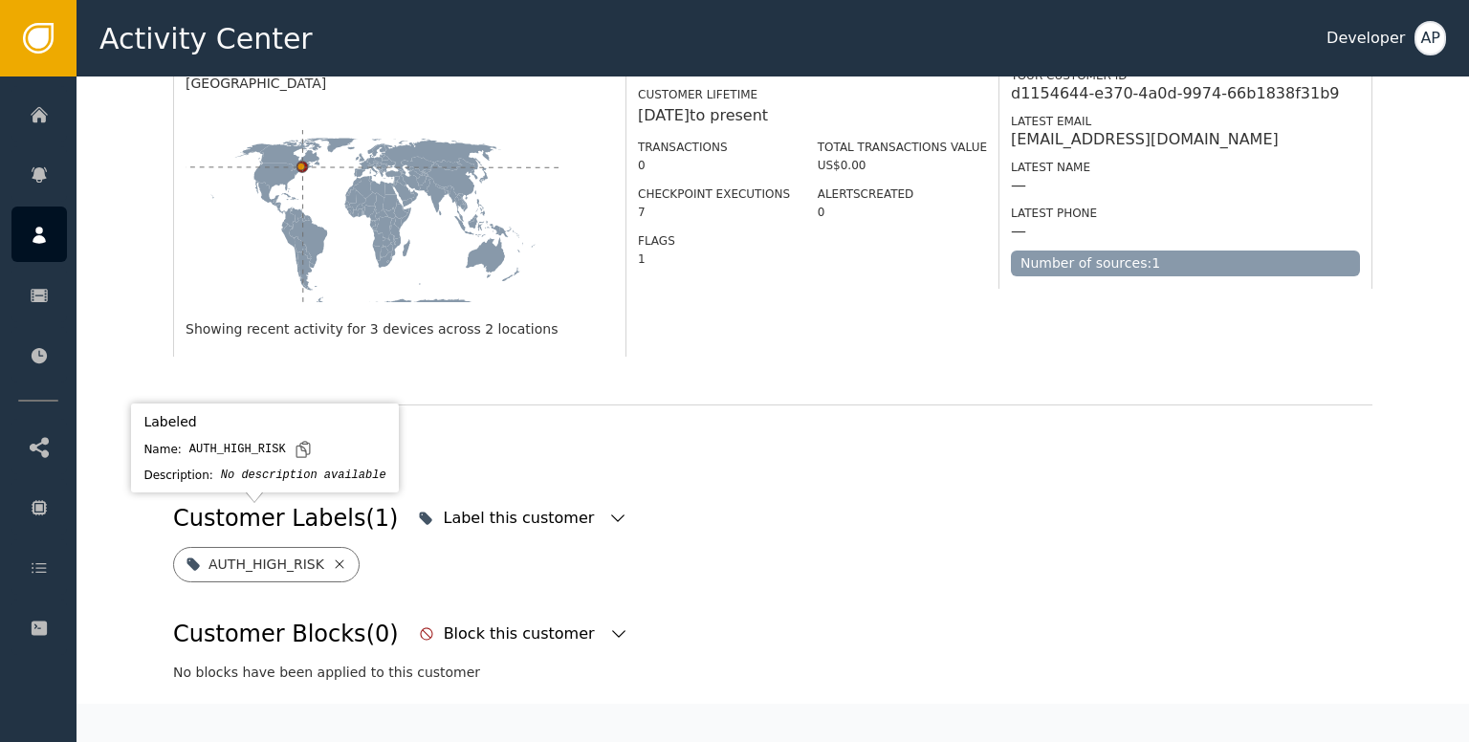
click at [332, 556] on icon at bounding box center [339, 563] width 15 height 15
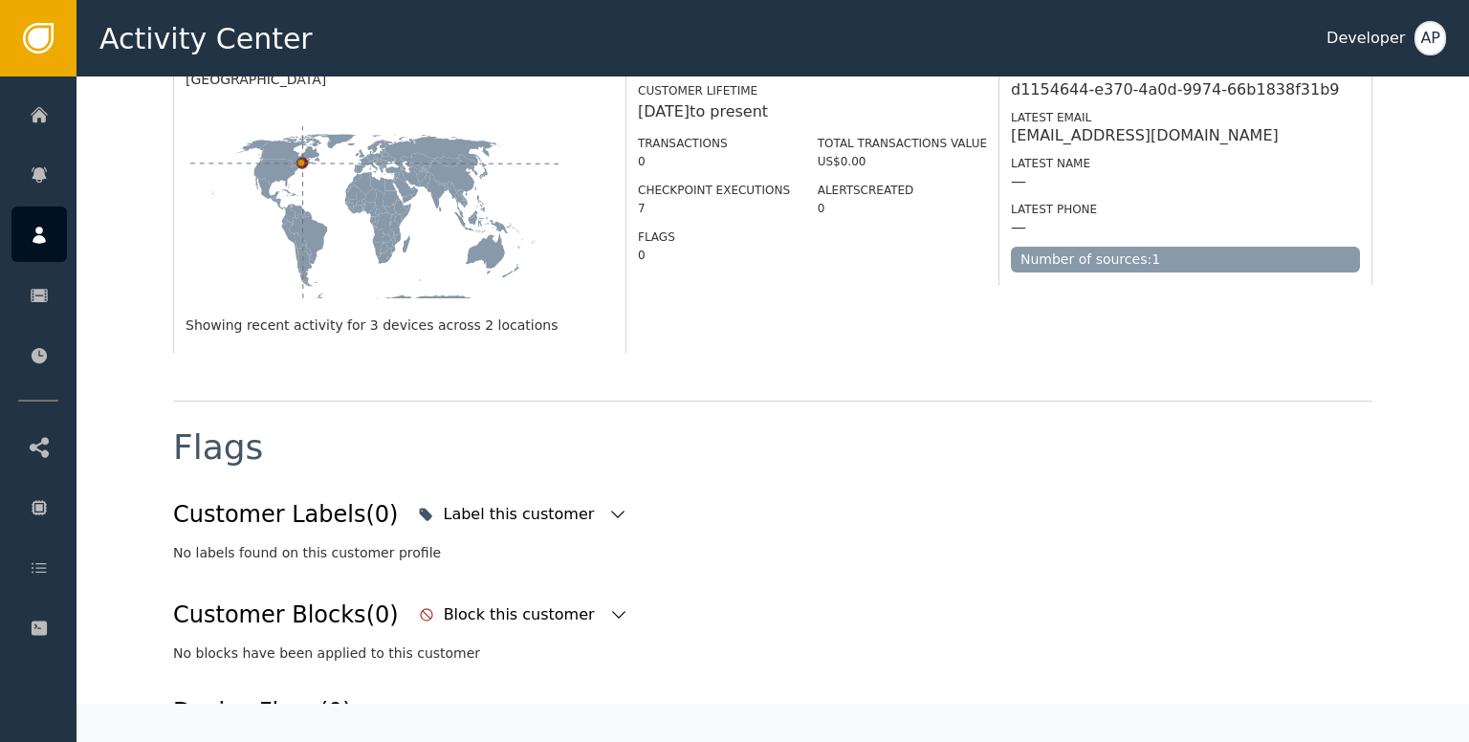
scroll to position [0, 0]
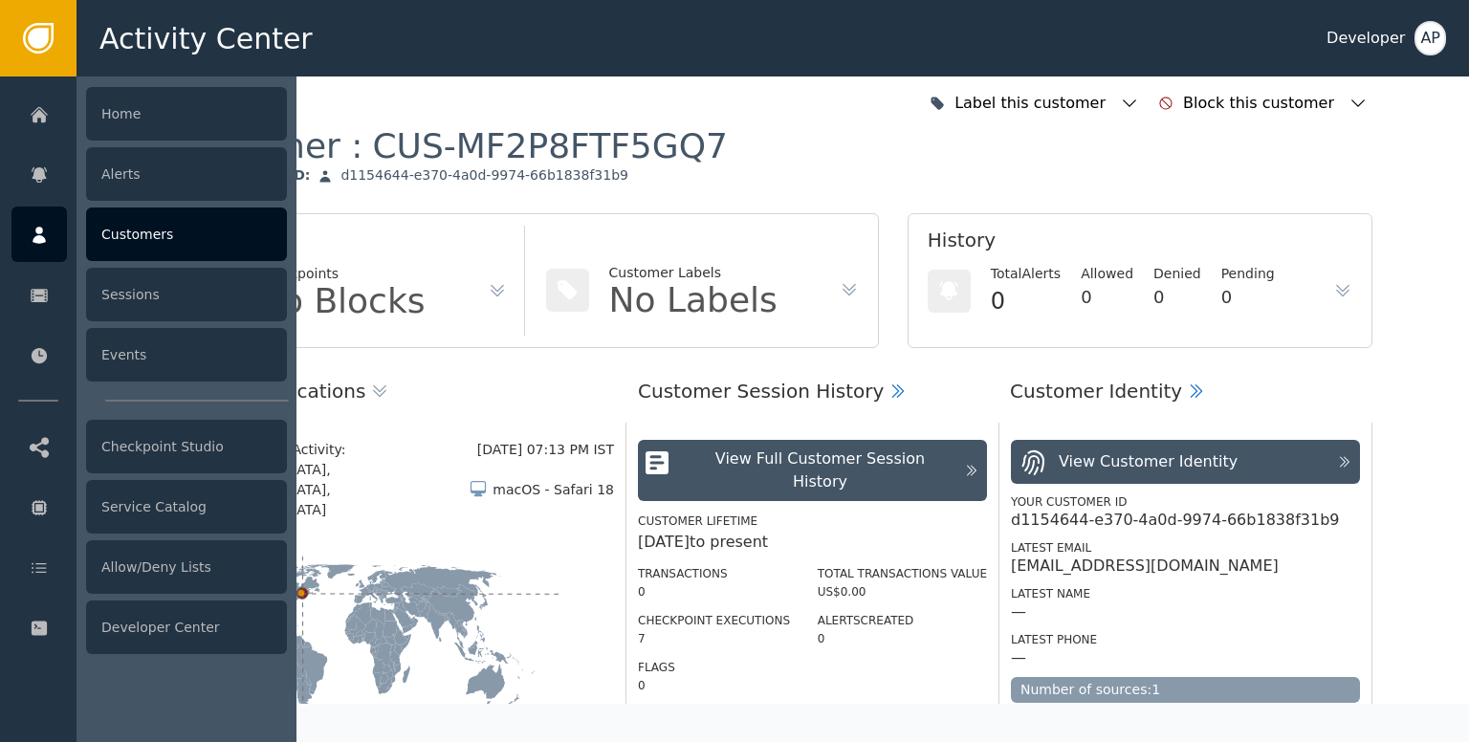
click at [52, 235] on div at bounding box center [38, 234] width 55 height 55
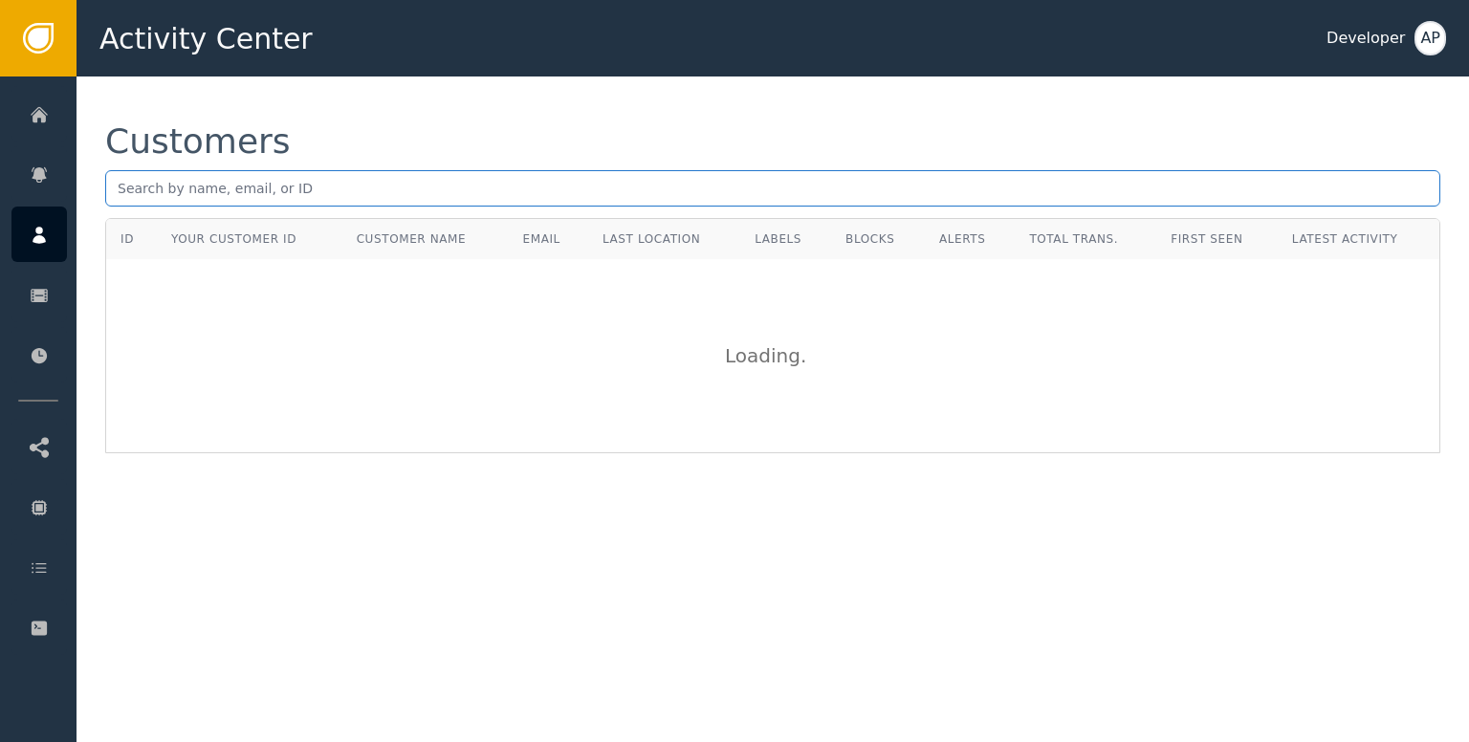
click at [256, 196] on input "text" at bounding box center [772, 188] width 1335 height 36
paste input "malekaixmischke@gmail.com"
type input "malekaixmischke@gmail.com"
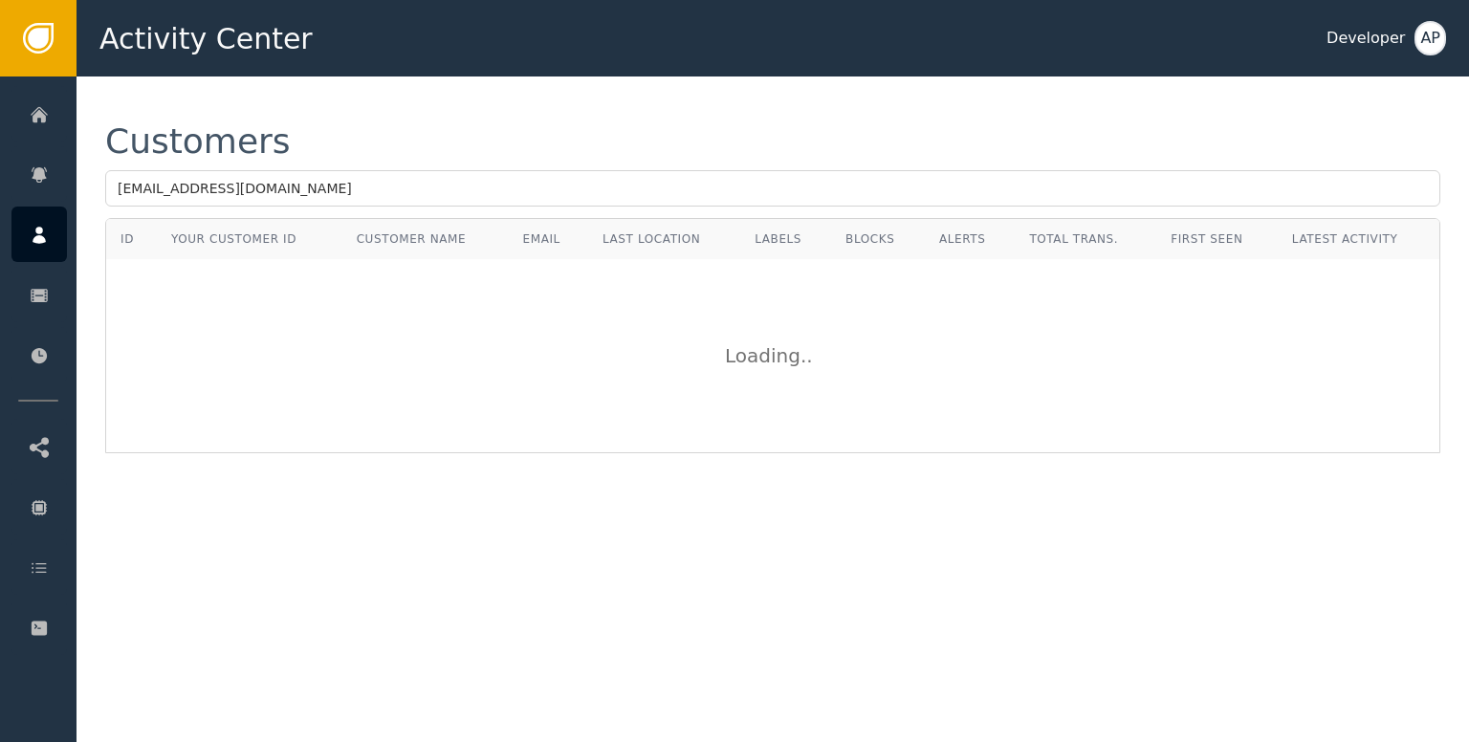
click at [407, 142] on div "Customers" at bounding box center [772, 141] width 1335 height 34
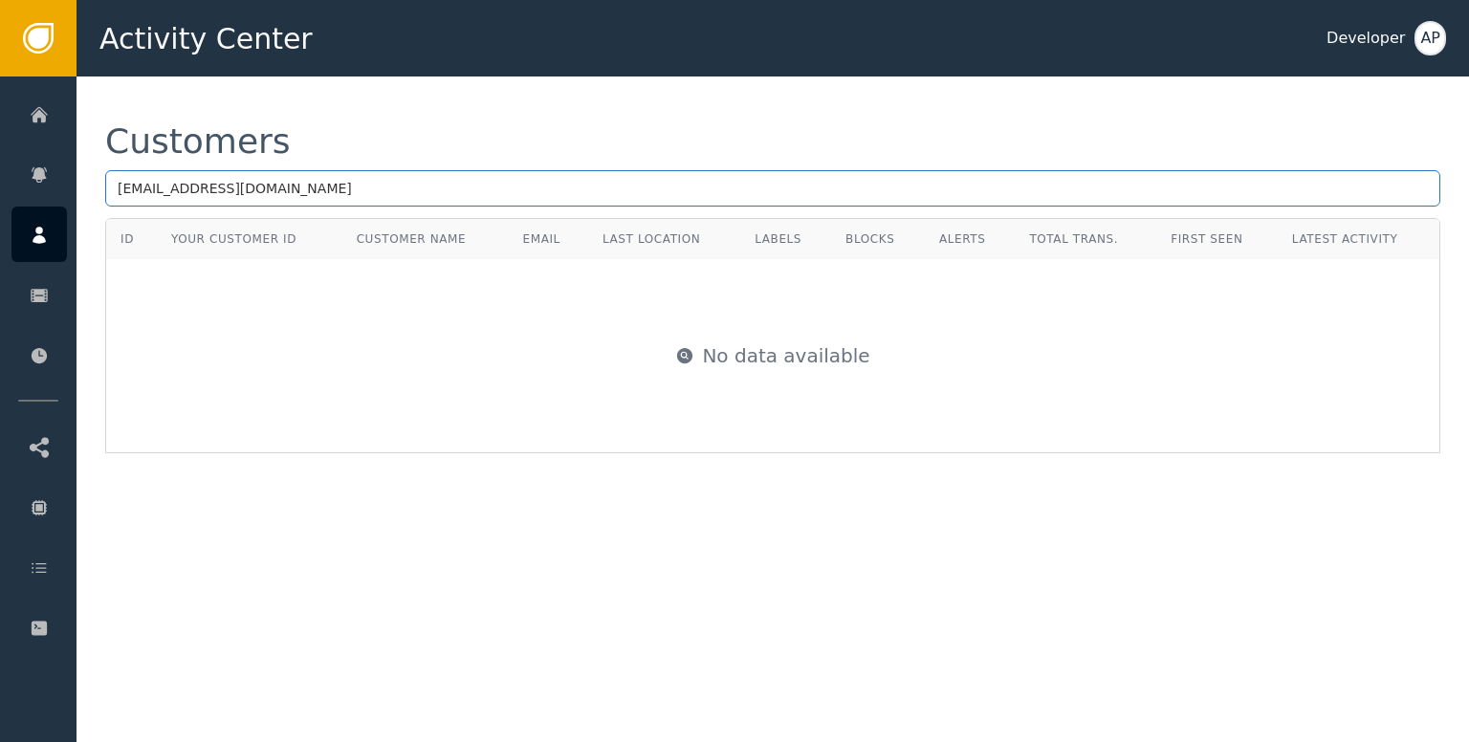
click at [352, 185] on input "malekaixmischke@gmail.com" at bounding box center [772, 188] width 1335 height 36
paste input "malekai@trainingbird.ai"
type input "malekai@trainingbird.ai"
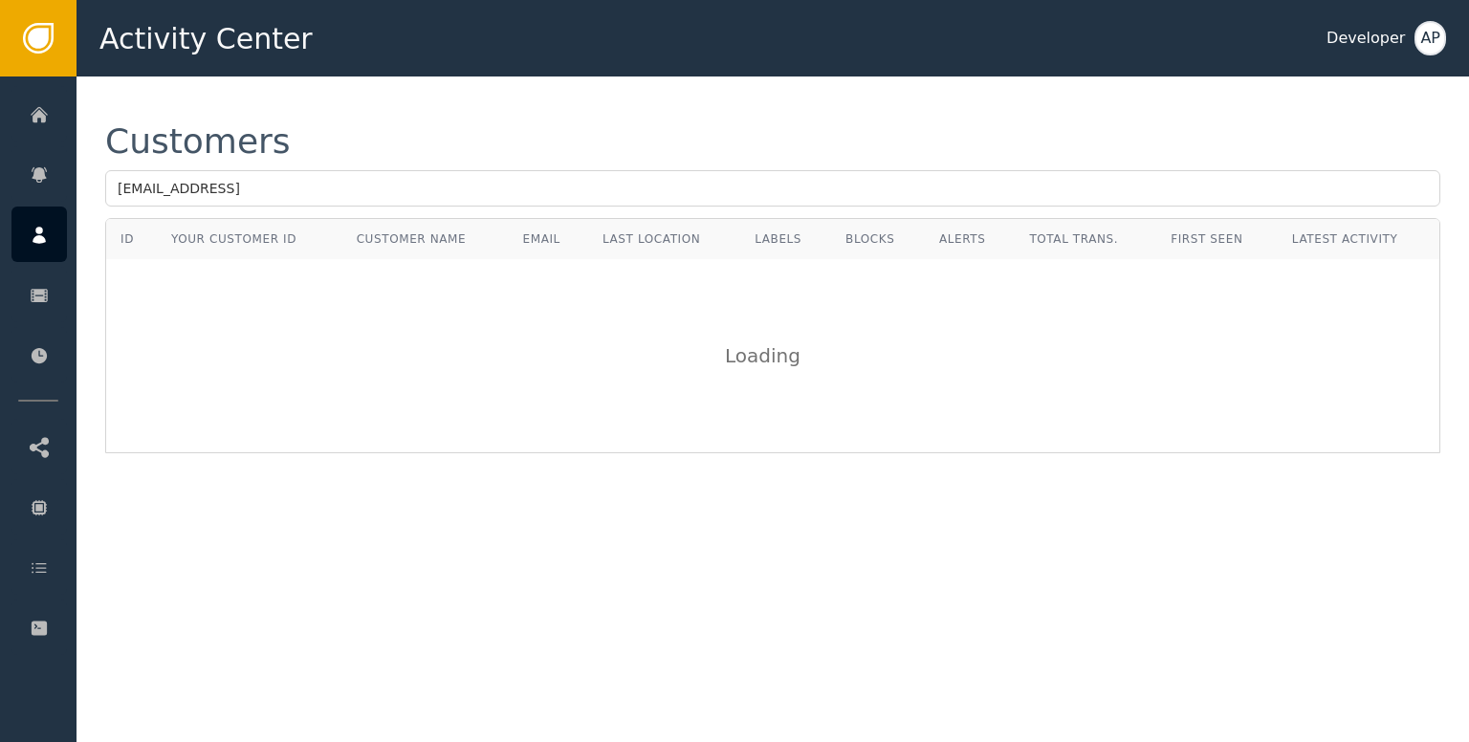
click at [425, 125] on div "Customers" at bounding box center [772, 141] width 1335 height 34
click at [344, 272] on div "No data available" at bounding box center [772, 355] width 1331 height 191
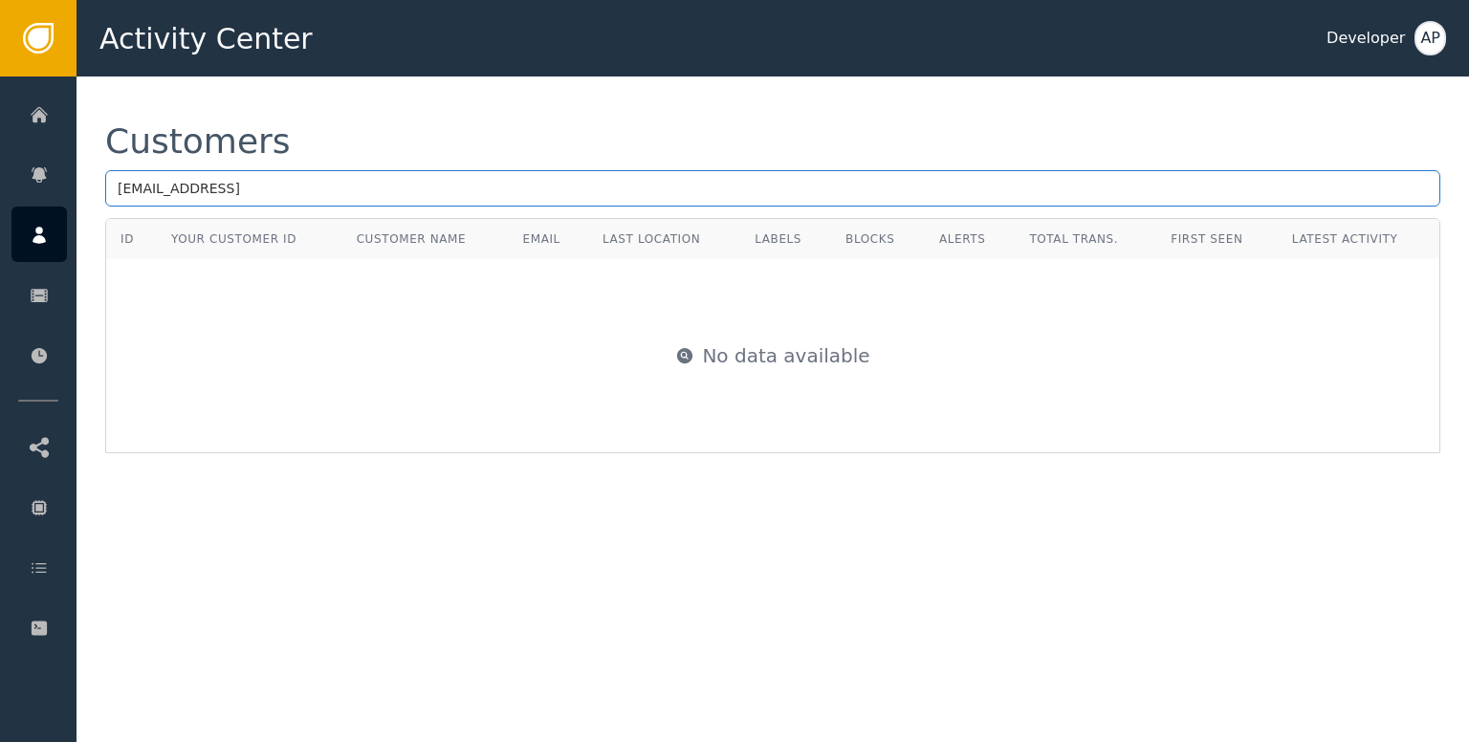
click at [316, 178] on input "malekai@trainingbird.ai" at bounding box center [772, 188] width 1335 height 36
click at [120, 190] on input "malekai@trainingbird.ai" at bounding box center [772, 188] width 1335 height 36
click at [349, 192] on input "malekai@trainingbird.ai" at bounding box center [772, 188] width 1335 height 36
paste input "malekaixmischke@gmail.com"
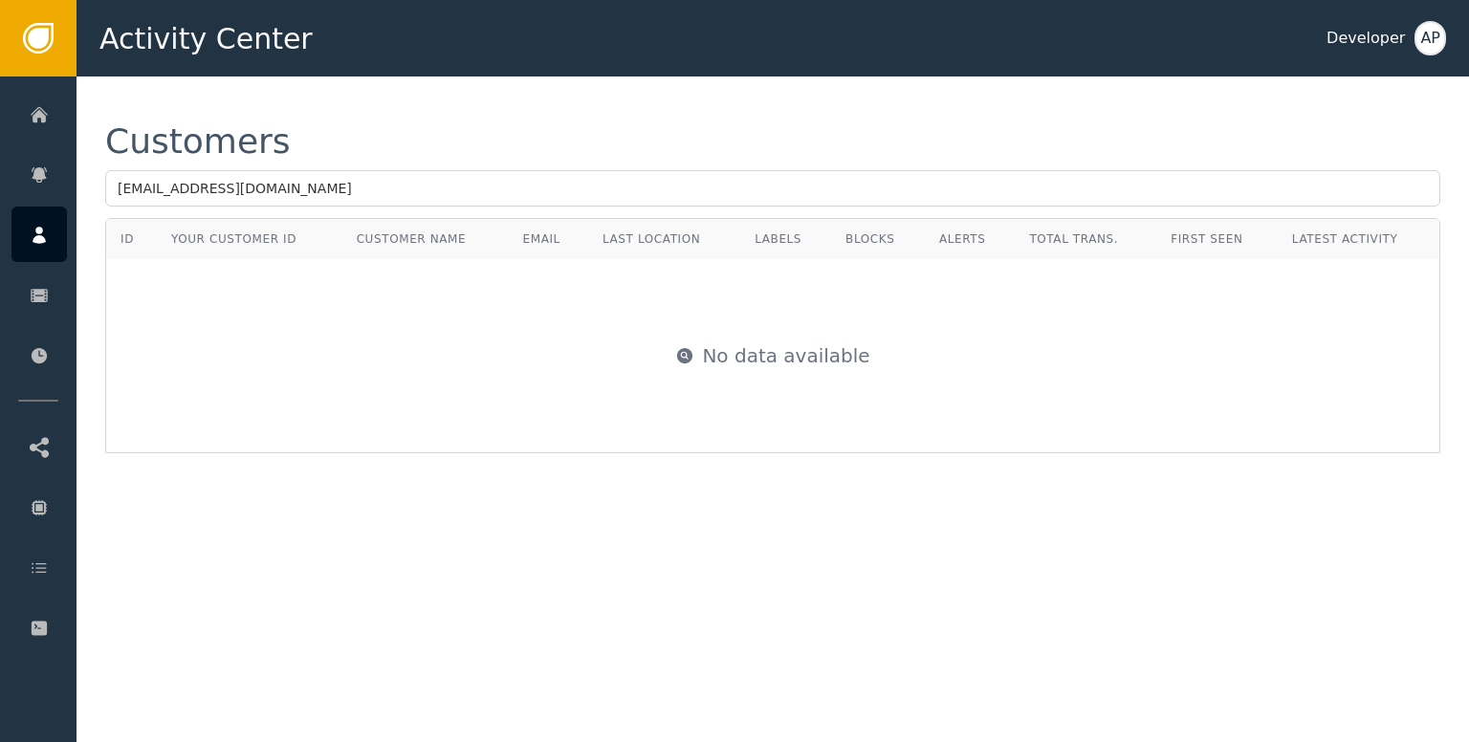
click at [432, 357] on div "No data available" at bounding box center [772, 355] width 1331 height 191
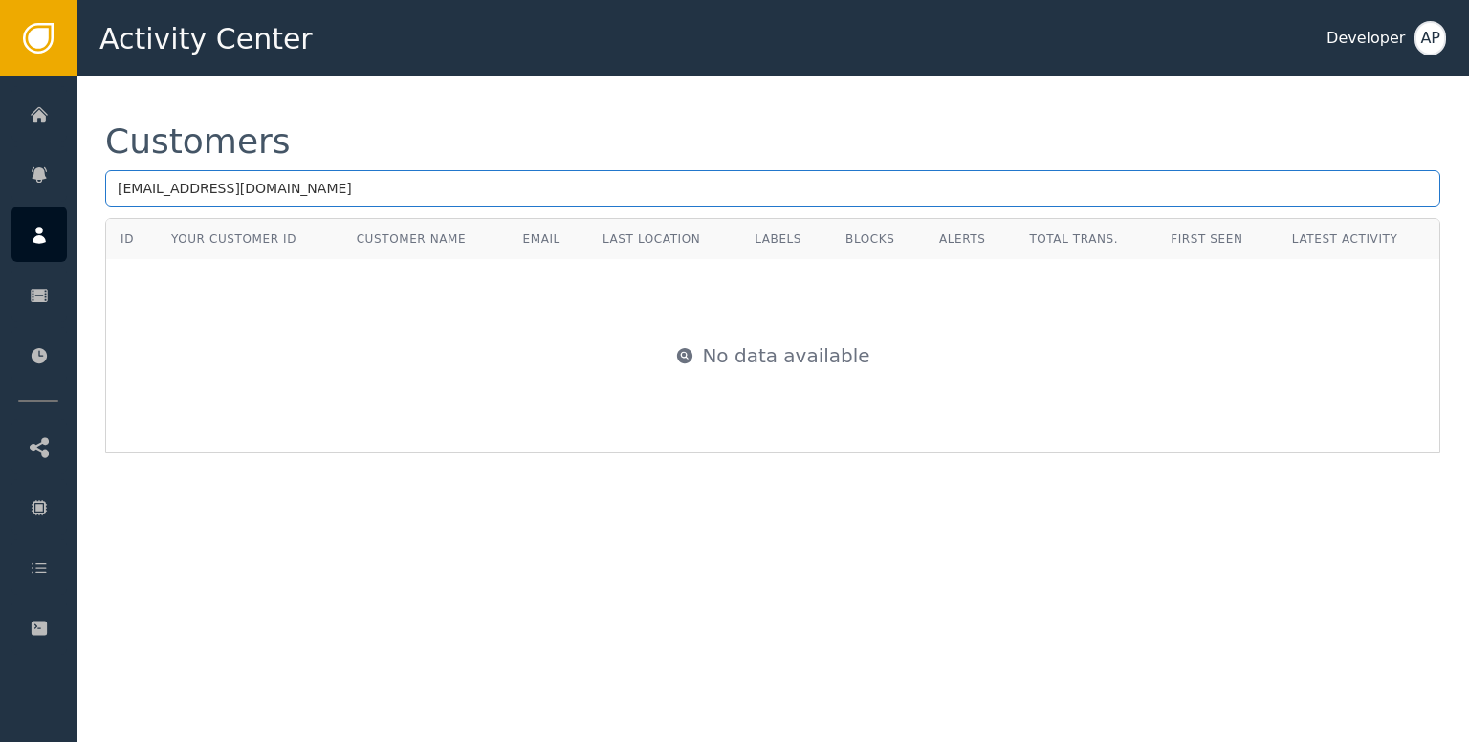
click at [571, 177] on input "malekaixmischke@gmail.com" at bounding box center [772, 188] width 1335 height 36
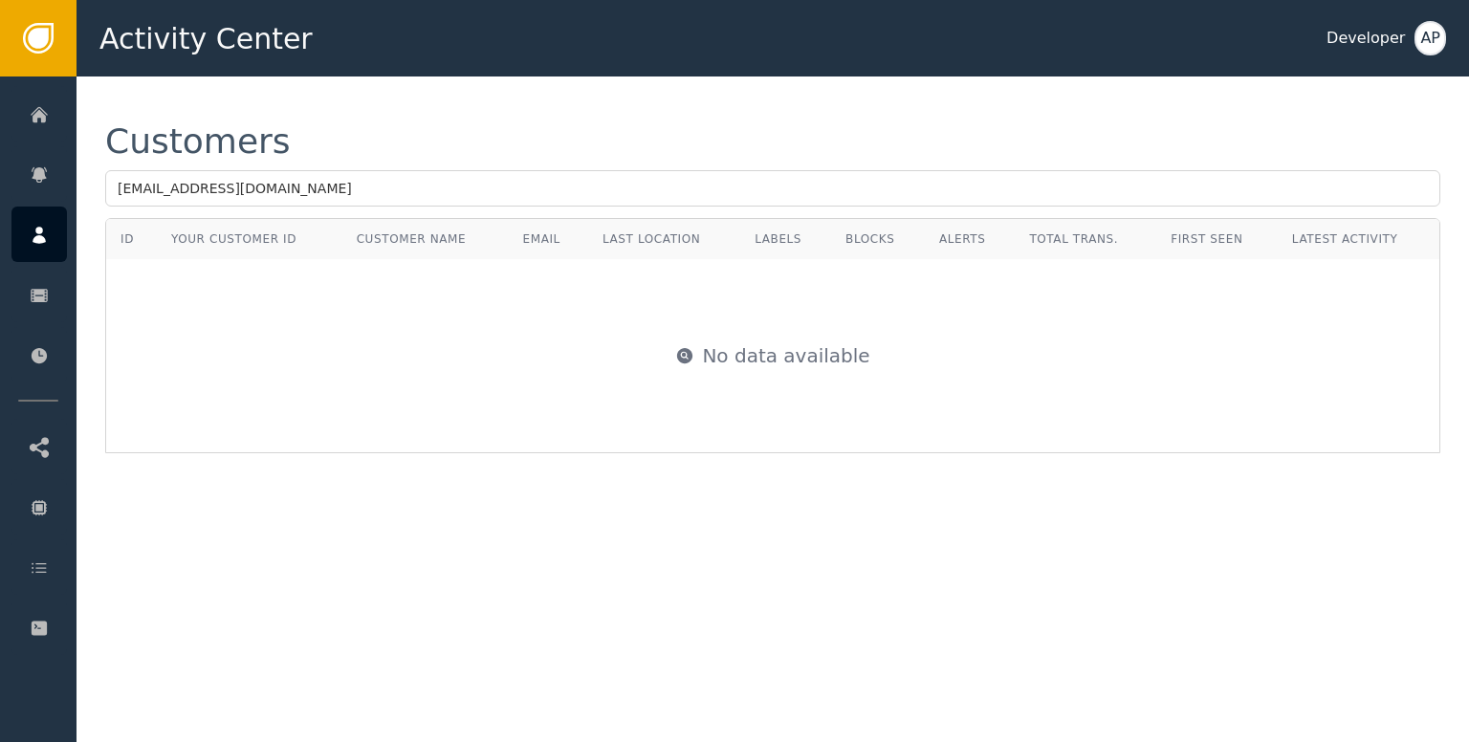
click at [609, 142] on div "Customers" at bounding box center [772, 141] width 1335 height 34
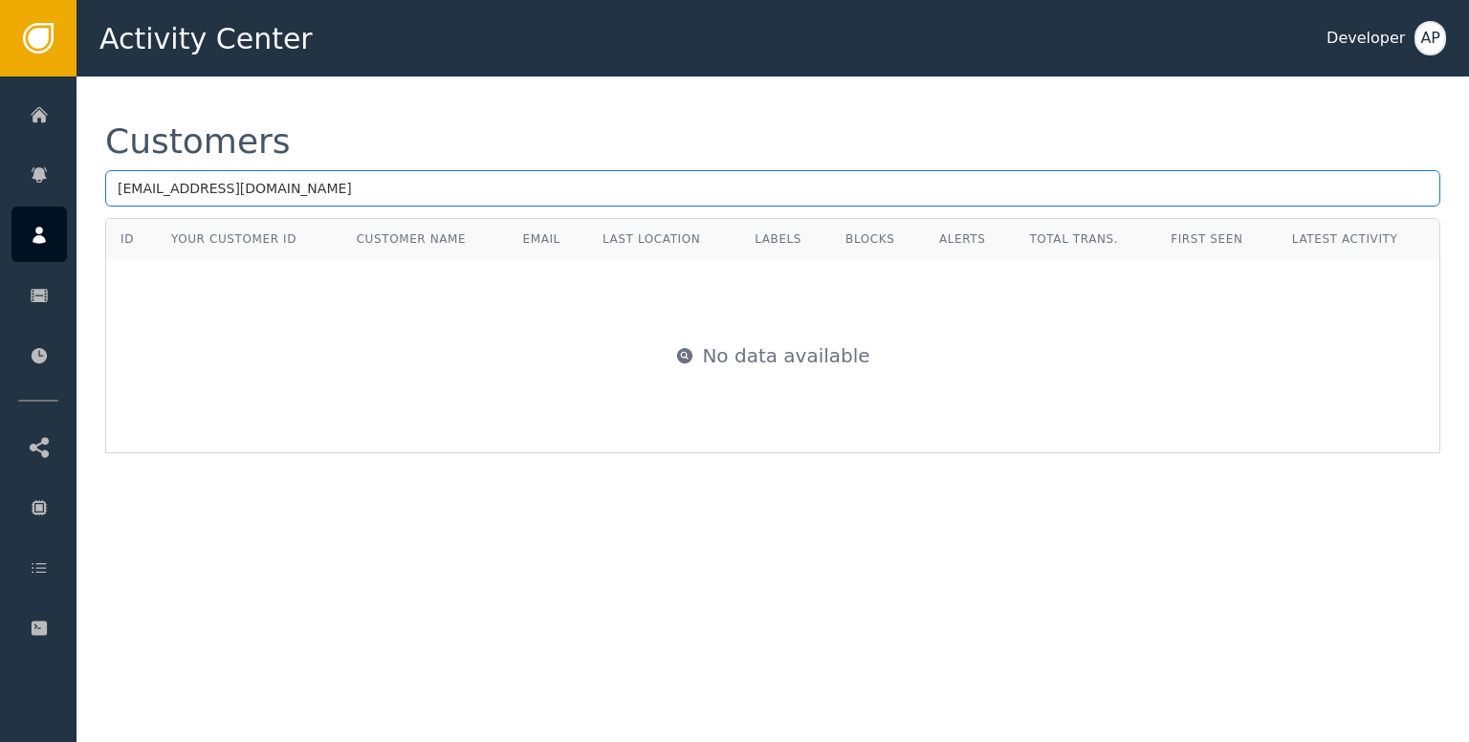
click at [583, 189] on input "malekaixmischke@gmail.com" at bounding box center [772, 188] width 1335 height 36
type input "malekaixmischke@gmail.com"
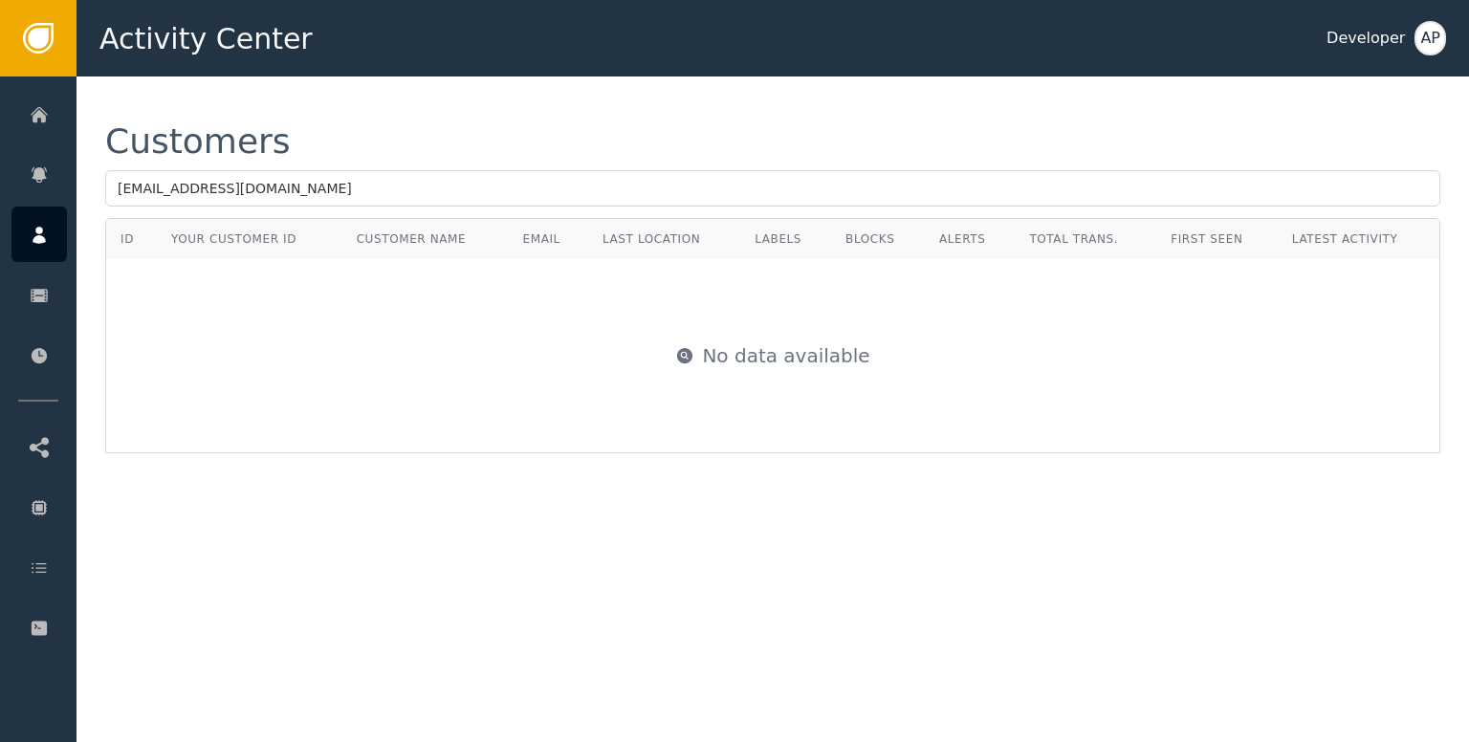
click at [633, 161] on div "Customers malekaixmischke@gmail.com" at bounding box center [772, 171] width 1335 height 94
